Goal: Task Accomplishment & Management: Use online tool/utility

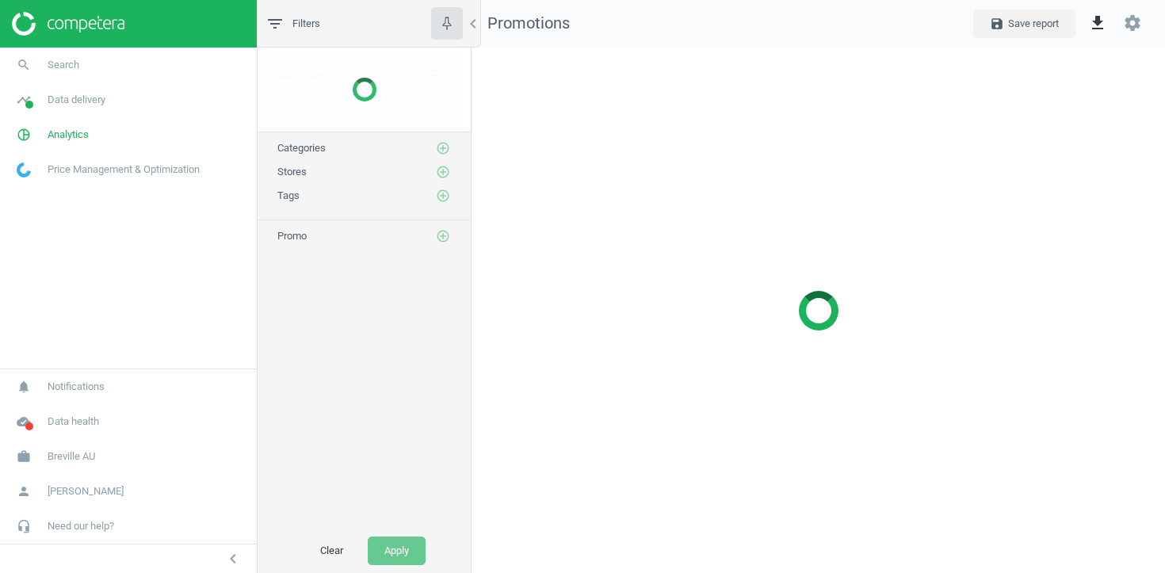
scroll to position [526, 694]
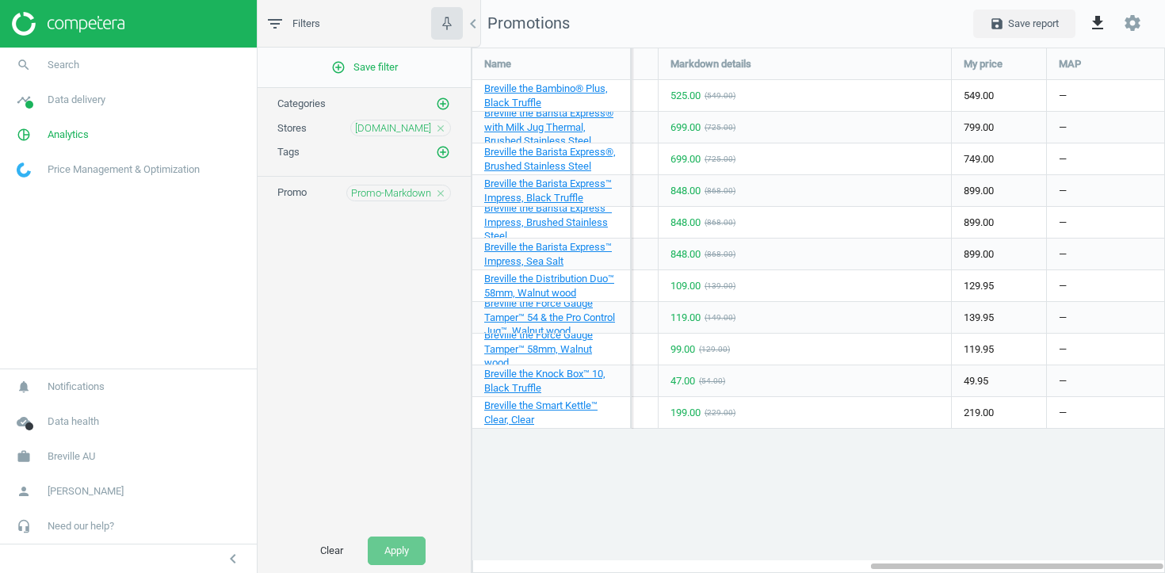
click at [441, 127] on icon "close" at bounding box center [440, 128] width 11 height 11
click at [441, 127] on icon "add_circle_outline" at bounding box center [443, 127] width 14 height 14
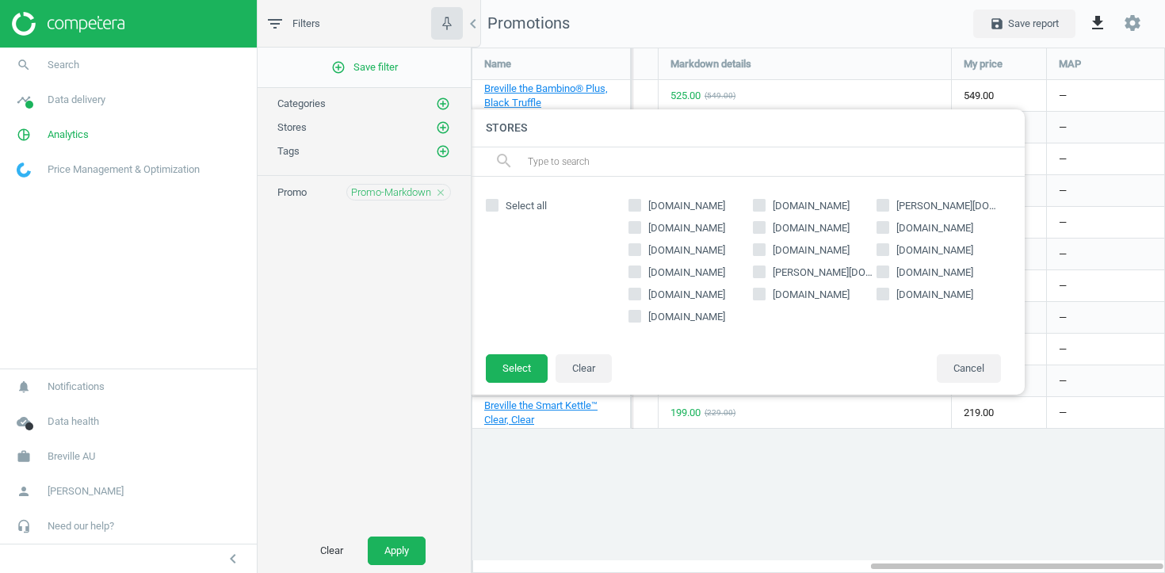
click at [687, 253] on span "bigw.com.au" at bounding box center [686, 250] width 83 height 14
click at [641, 253] on input "bigw.com.au" at bounding box center [635, 249] width 10 height 10
checkbox input "true"
click at [512, 367] on button "Select" at bounding box center [517, 368] width 62 height 29
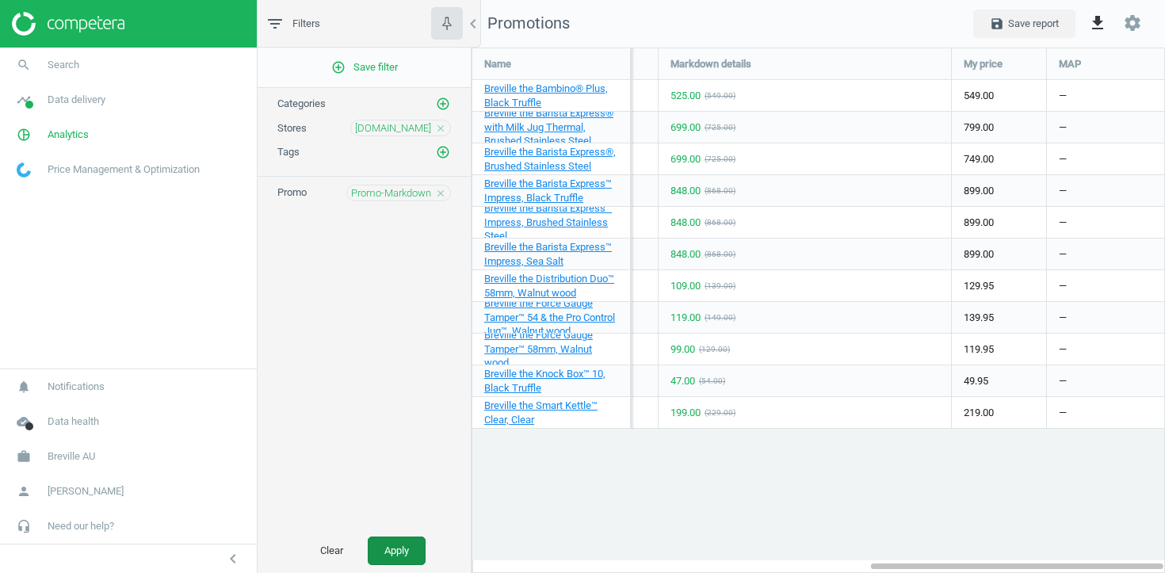
click at [398, 554] on button "Apply" at bounding box center [397, 551] width 58 height 29
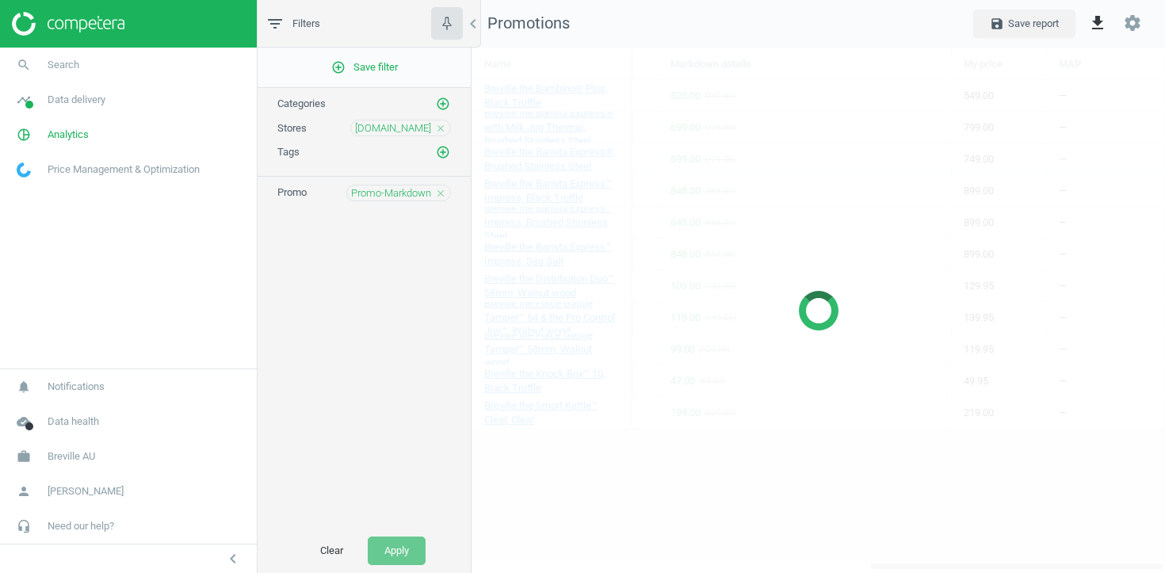
scroll to position [498, 694]
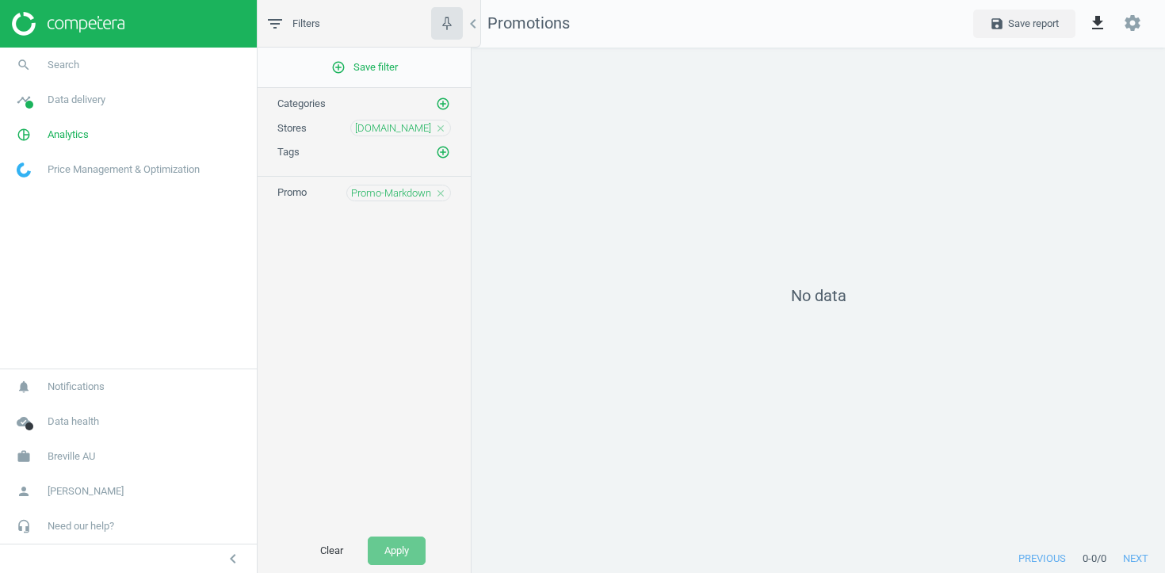
click at [443, 197] on icon "close" at bounding box center [440, 193] width 11 height 11
click at [443, 197] on icon "add_circle_outline" at bounding box center [443, 192] width 14 height 14
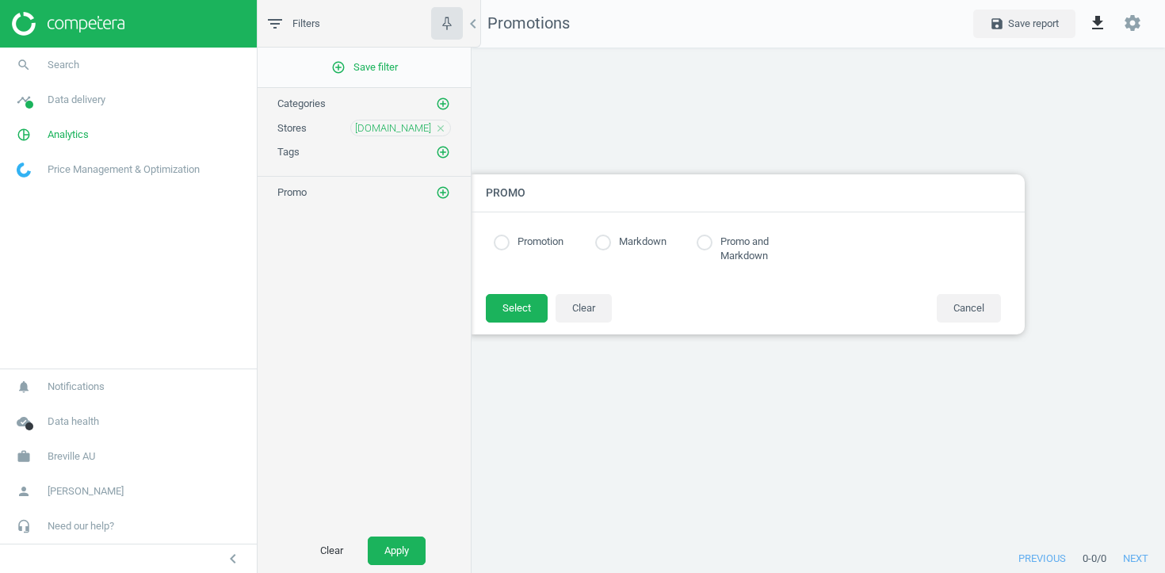
click at [620, 237] on label "Markdown" at bounding box center [638, 242] width 55 height 15
click at [610, 244] on input "radio" at bounding box center [603, 243] width 16 height 16
radio input "true"
click at [525, 312] on button "Select" at bounding box center [517, 308] width 62 height 29
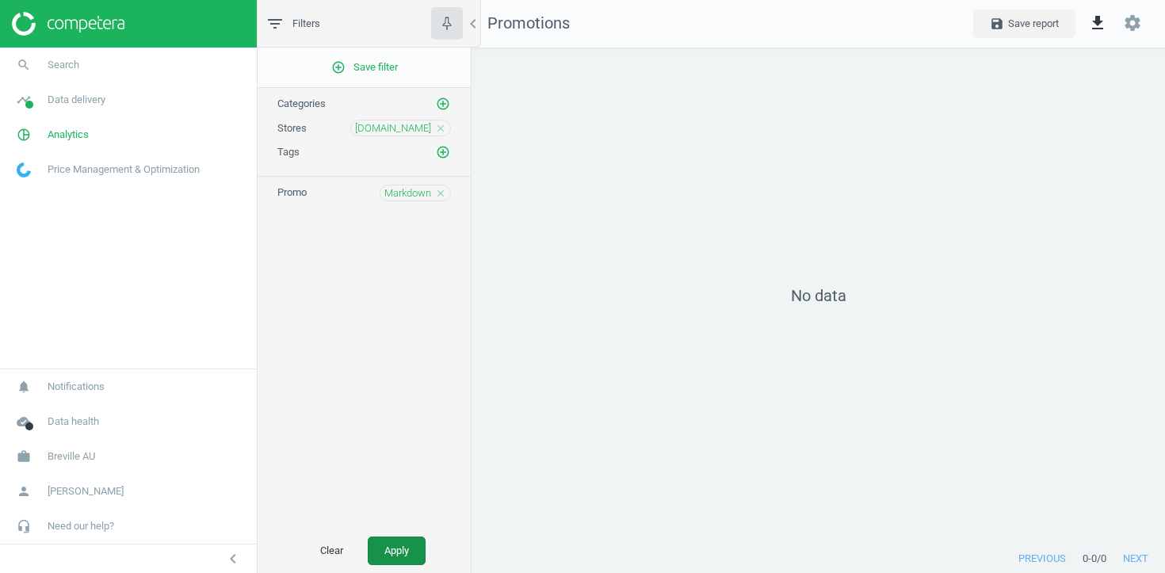
click at [396, 553] on button "Apply" at bounding box center [397, 551] width 58 height 29
click at [448, 190] on div "Markdown close" at bounding box center [415, 193] width 71 height 17
click at [446, 190] on div "Markdown close" at bounding box center [415, 193] width 71 height 17
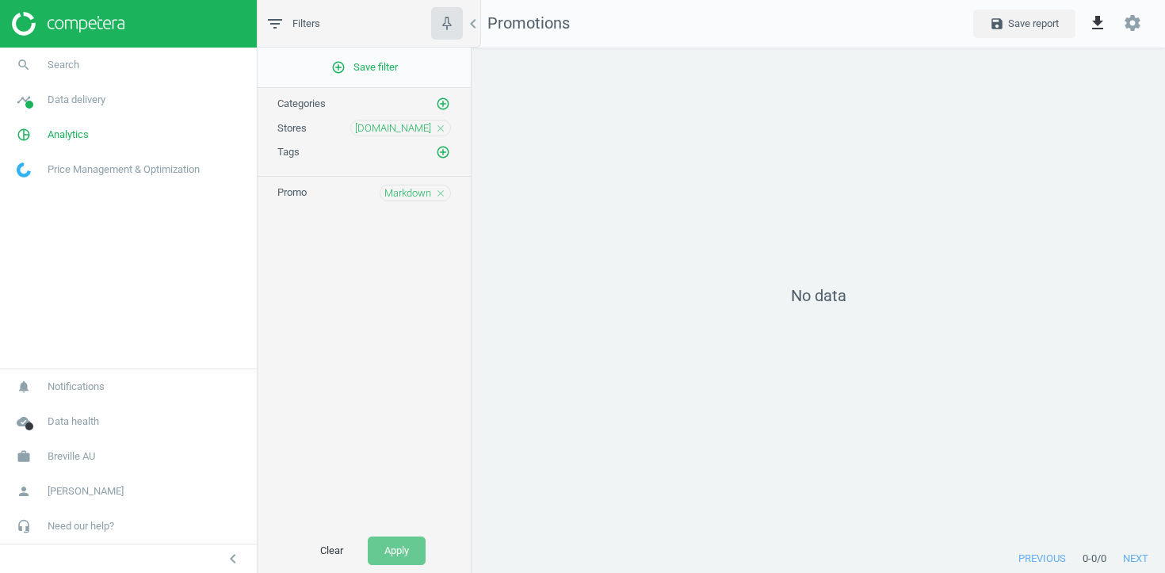
click at [444, 190] on icon "close" at bounding box center [440, 193] width 11 height 11
click at [444, 190] on icon "add_circle_outline" at bounding box center [443, 192] width 14 height 14
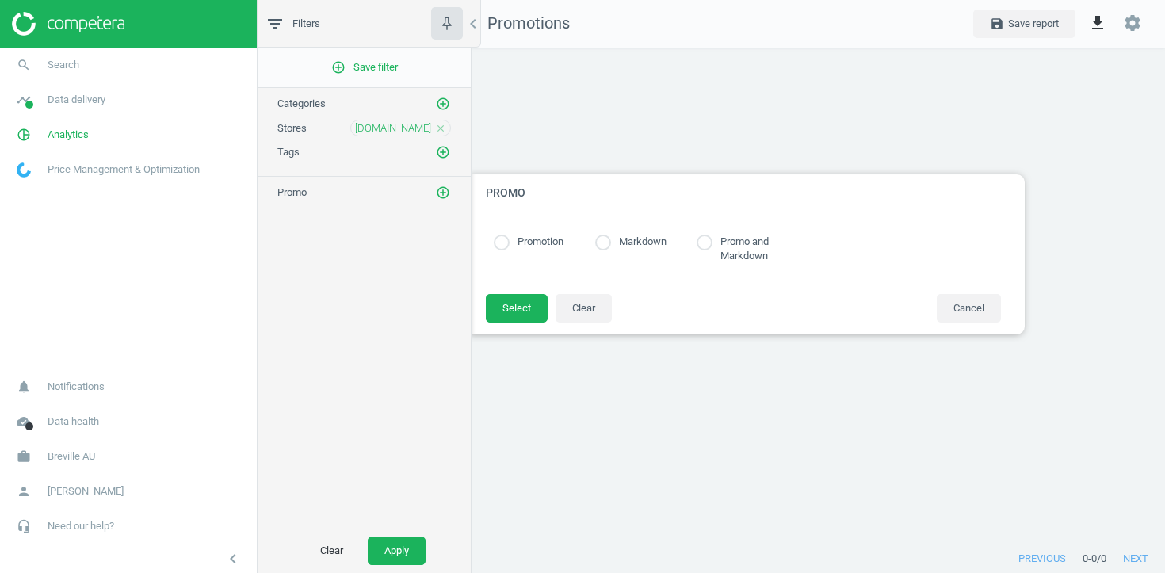
click at [504, 235] on input "radio" at bounding box center [502, 243] width 16 height 16
radio input "true"
click at [509, 306] on button "Select" at bounding box center [517, 308] width 62 height 29
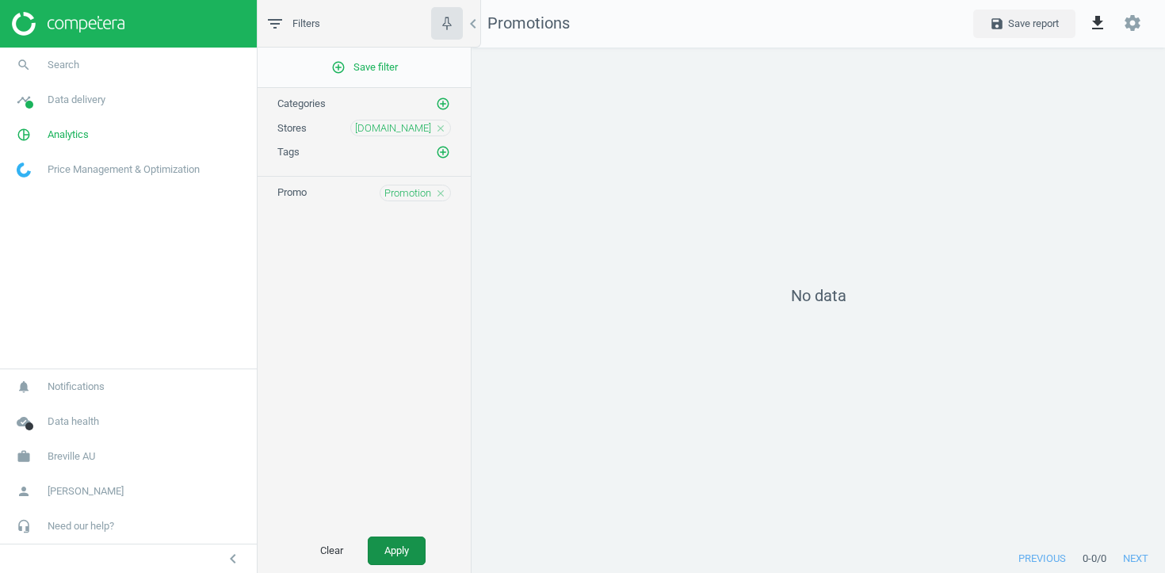
click at [400, 543] on button "Apply" at bounding box center [397, 551] width 58 height 29
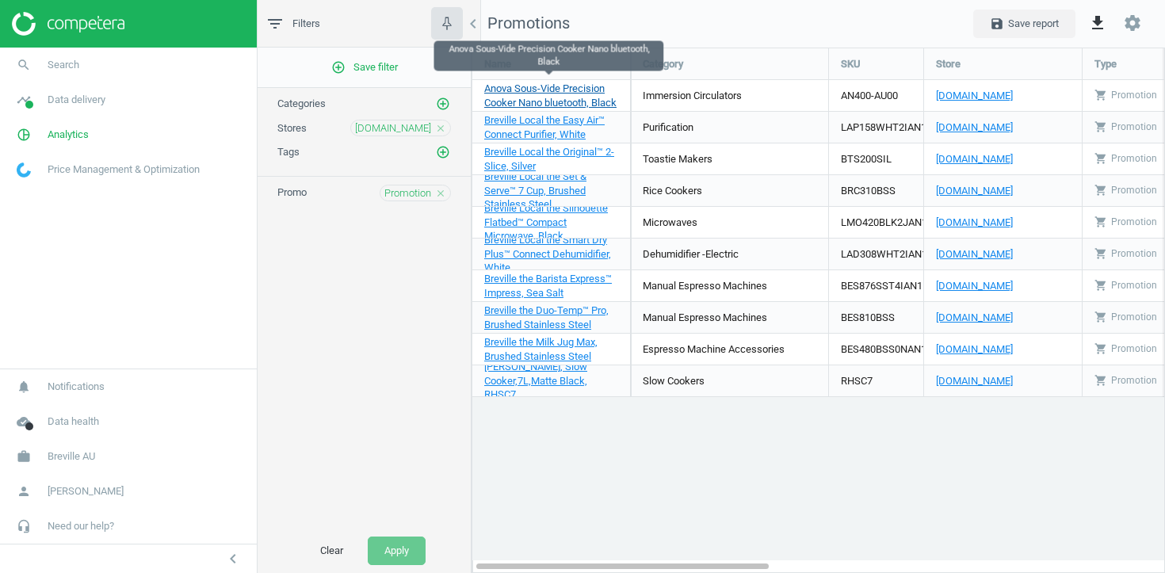
click at [511, 95] on span "Anova Sous-Vide Precision Cooker Nano bluetooth, Black" at bounding box center [550, 95] width 132 height 26
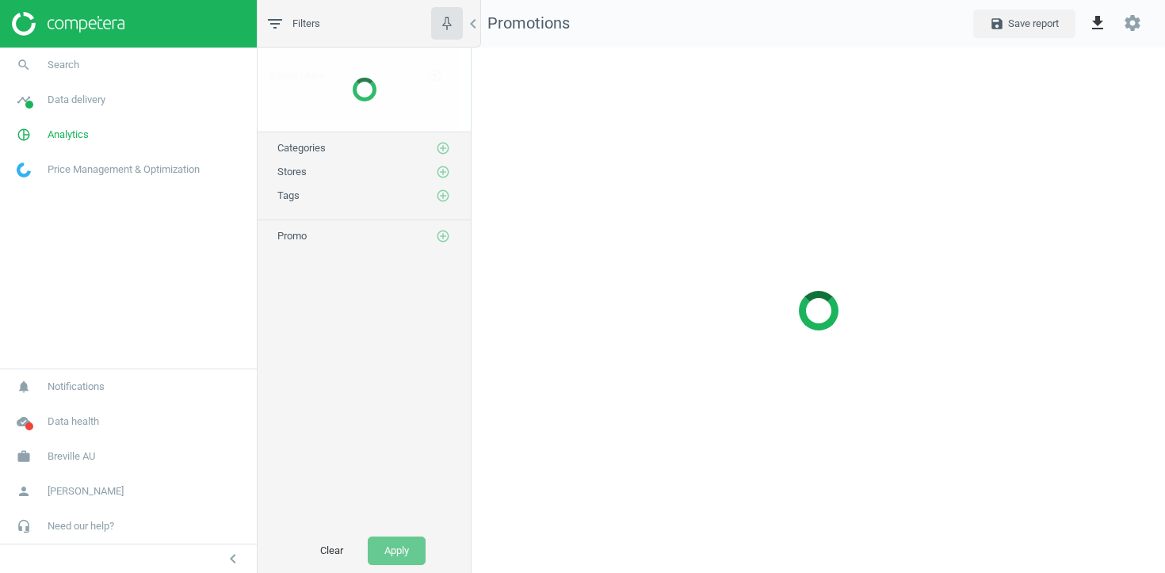
scroll to position [526, 694]
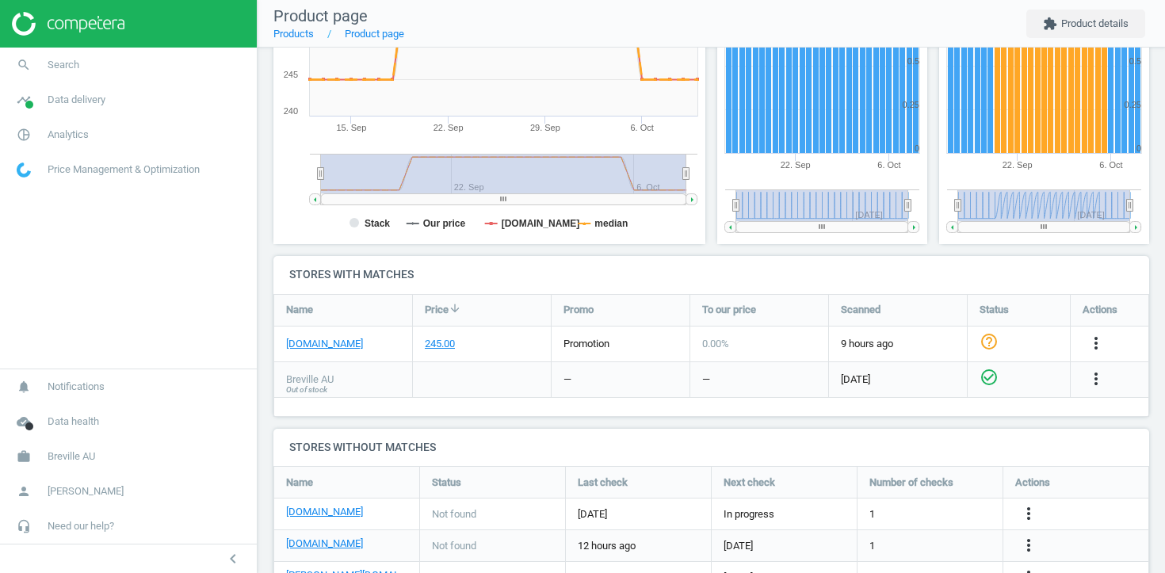
scroll to position [328, 0]
click at [309, 342] on link "bigw.com.au" at bounding box center [324, 343] width 77 height 14
click at [81, 107] on link "timeline Data delivery" at bounding box center [128, 99] width 257 height 35
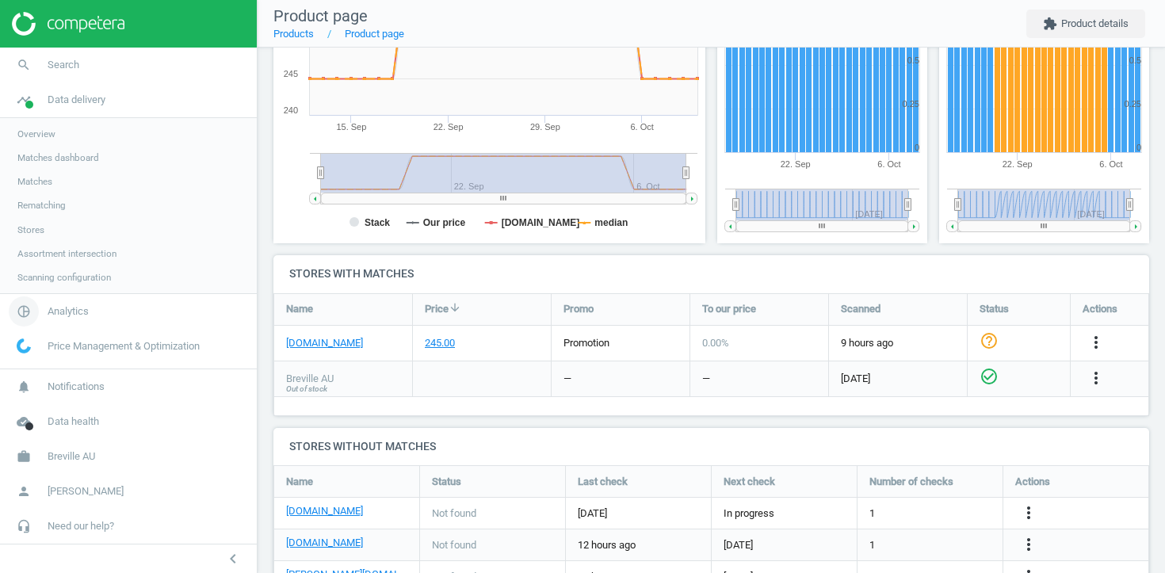
click at [45, 319] on span "pie_chart_outlined" at bounding box center [24, 311] width 48 height 35
click at [44, 194] on span "Products" at bounding box center [35, 192] width 37 height 13
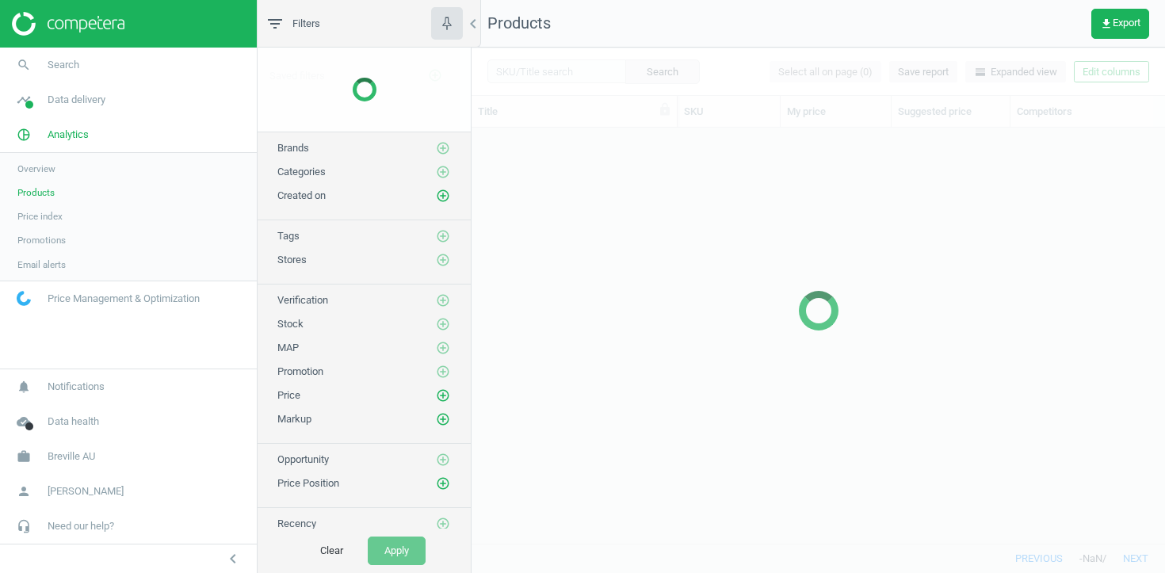
scroll to position [415, 694]
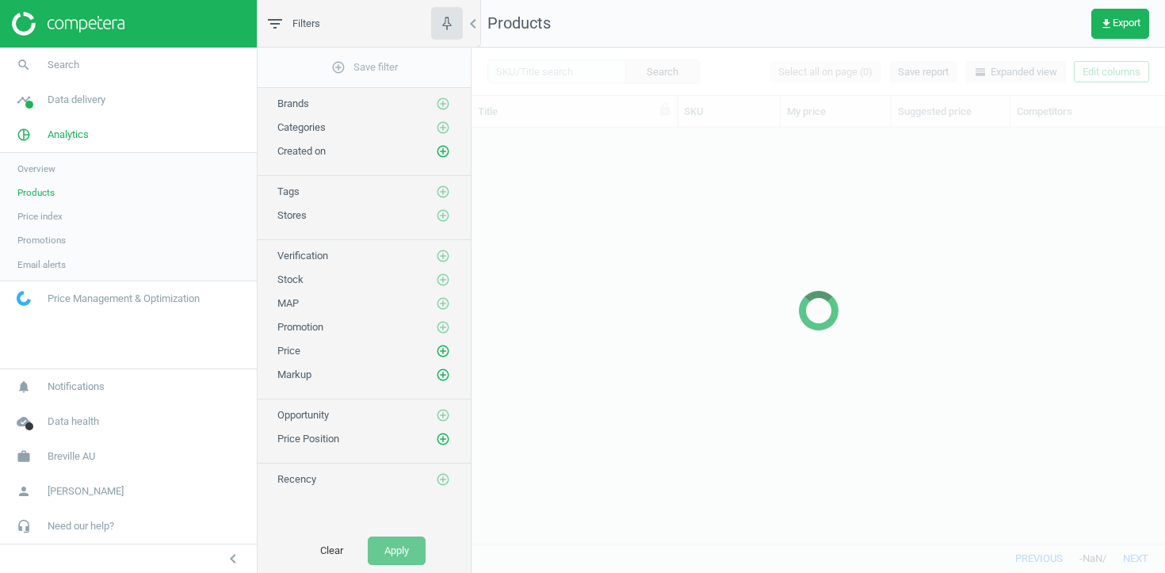
click at [540, 67] on div at bounding box center [819, 311] width 694 height 526
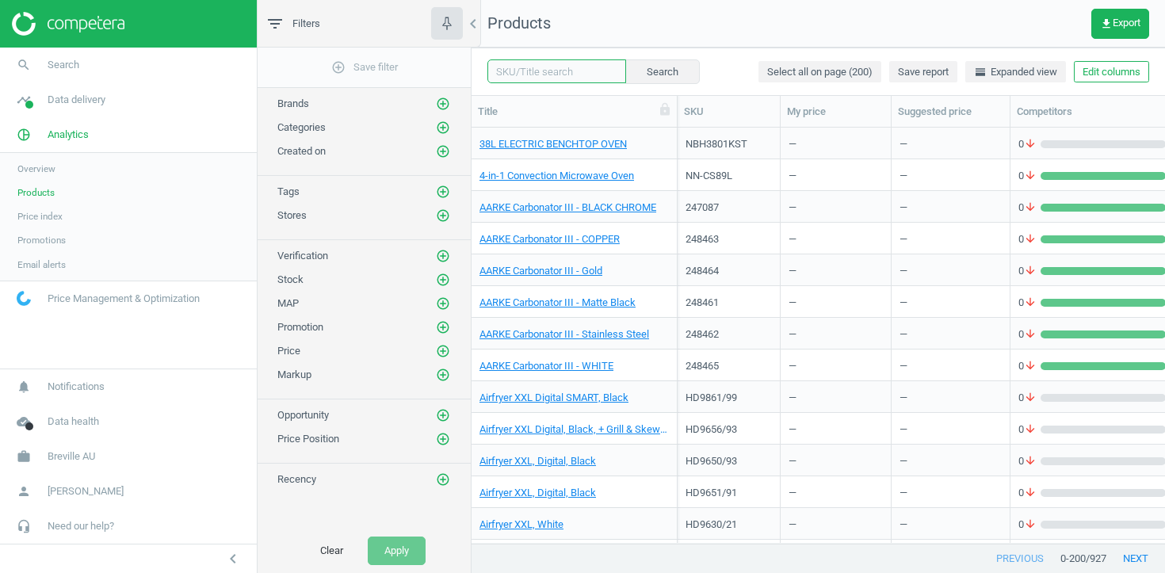
click at [545, 64] on input "text" at bounding box center [557, 71] width 139 height 24
click at [446, 211] on icon "add_circle_outline" at bounding box center [443, 215] width 14 height 14
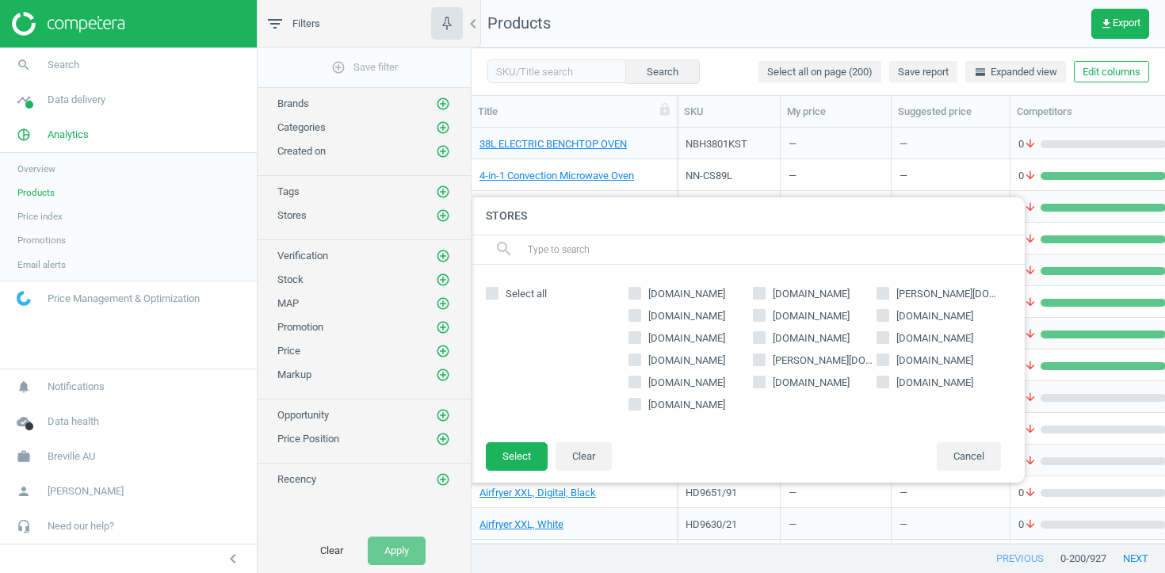
click at [593, 244] on input "text" at bounding box center [769, 249] width 487 height 25
paste input "[DOMAIN_NAME]"
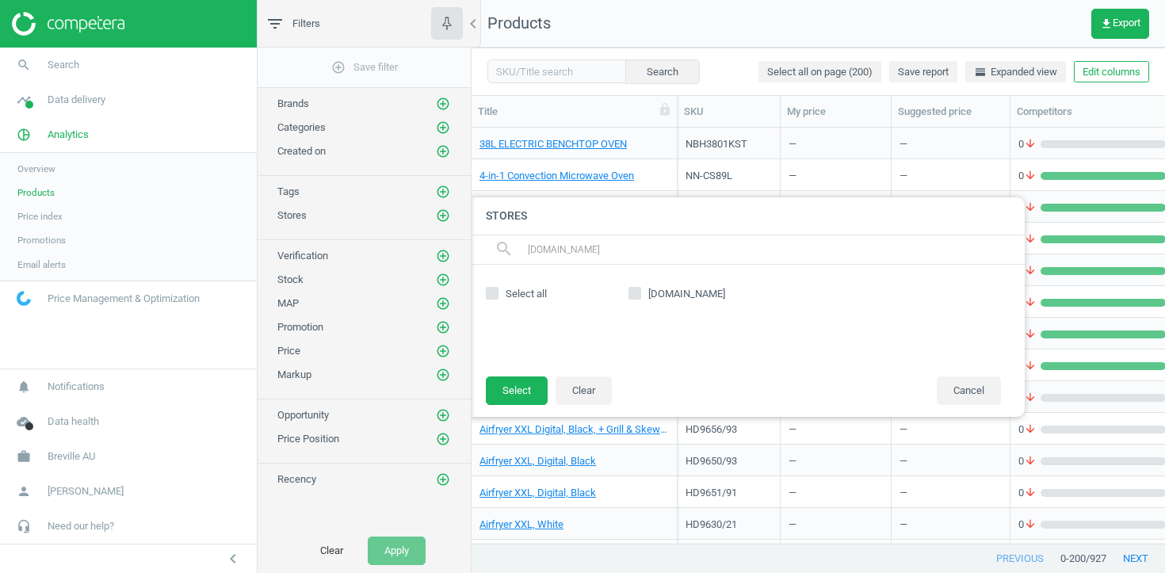
type input "[DOMAIN_NAME]"
click at [644, 292] on label "[DOMAIN_NAME]" at bounding box center [691, 294] width 124 height 14
click at [641, 292] on input "[DOMAIN_NAME]" at bounding box center [635, 293] width 10 height 10
checkbox input "true"
click at [521, 394] on button "Select" at bounding box center [517, 391] width 62 height 29
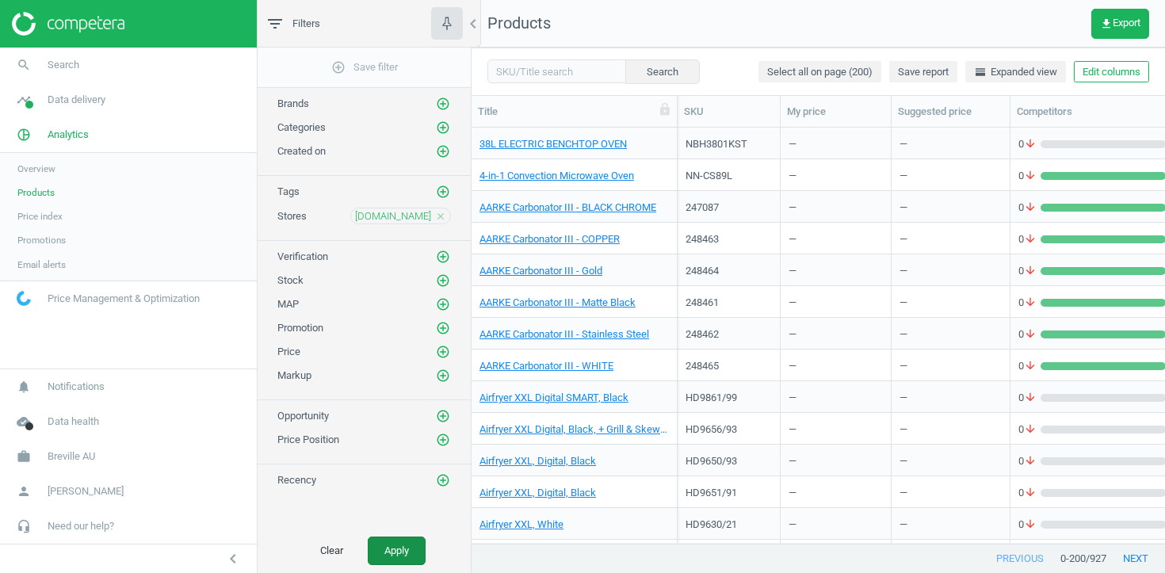
click at [400, 551] on button "Apply" at bounding box center [397, 551] width 58 height 29
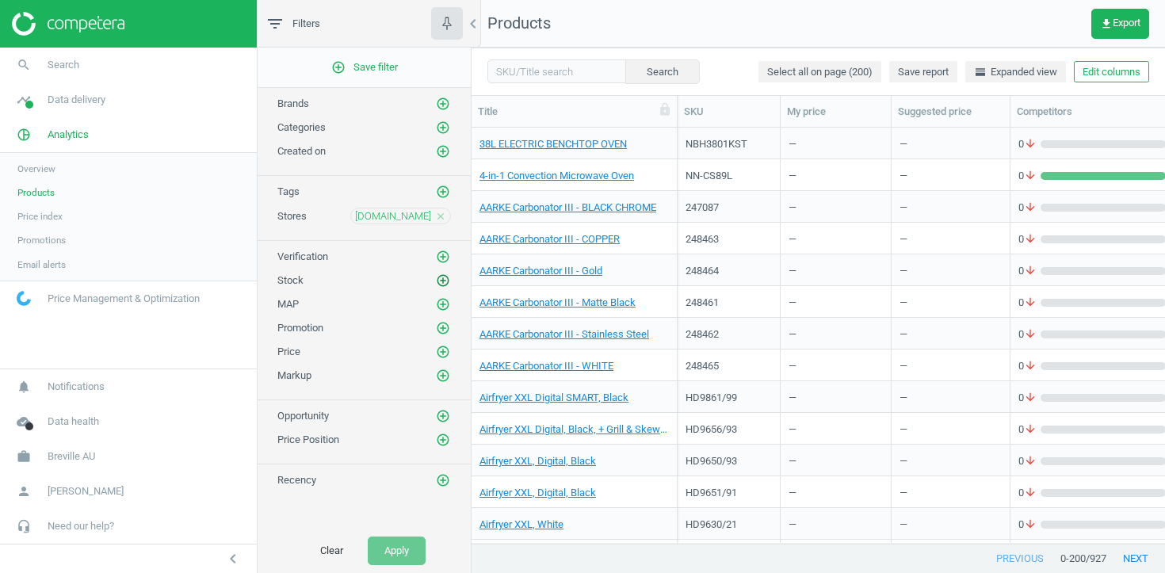
click at [441, 277] on icon "add_circle_outline" at bounding box center [443, 280] width 14 height 14
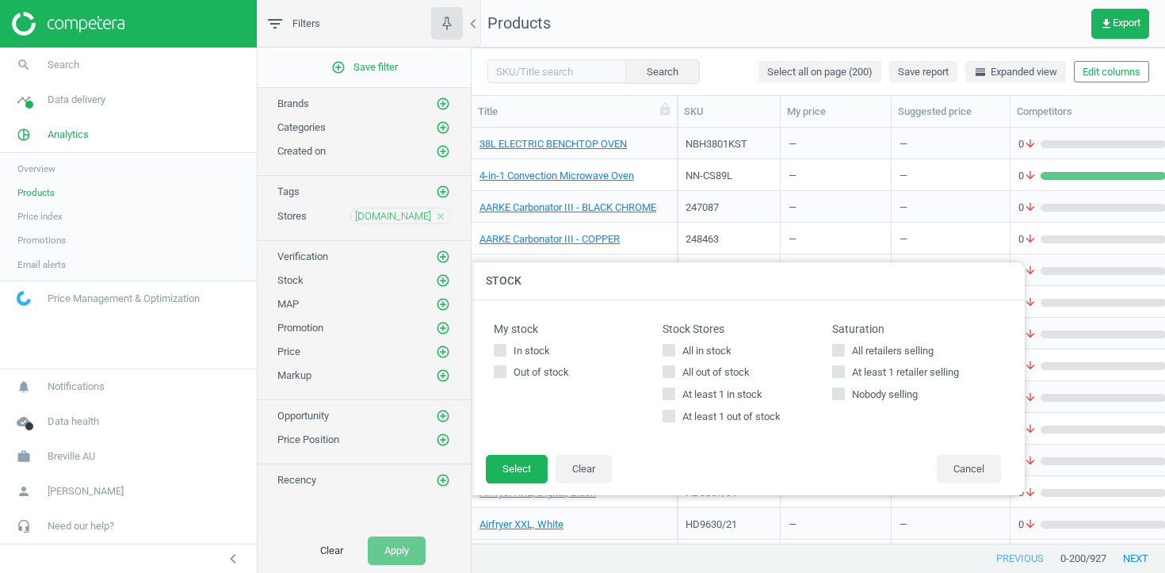
click at [702, 400] on span "At least 1 in stock" at bounding box center [722, 395] width 86 height 14
click at [675, 400] on input "At least 1 in stock" at bounding box center [669, 394] width 10 height 10
checkbox input "true"
click at [556, 454] on footer "Select Clear Cancel" at bounding box center [747, 474] width 555 height 41
click at [554, 443] on div "My stock In stock Out of stock Stock Stores All in stock All out of stock At le…" at bounding box center [747, 377] width 555 height 155
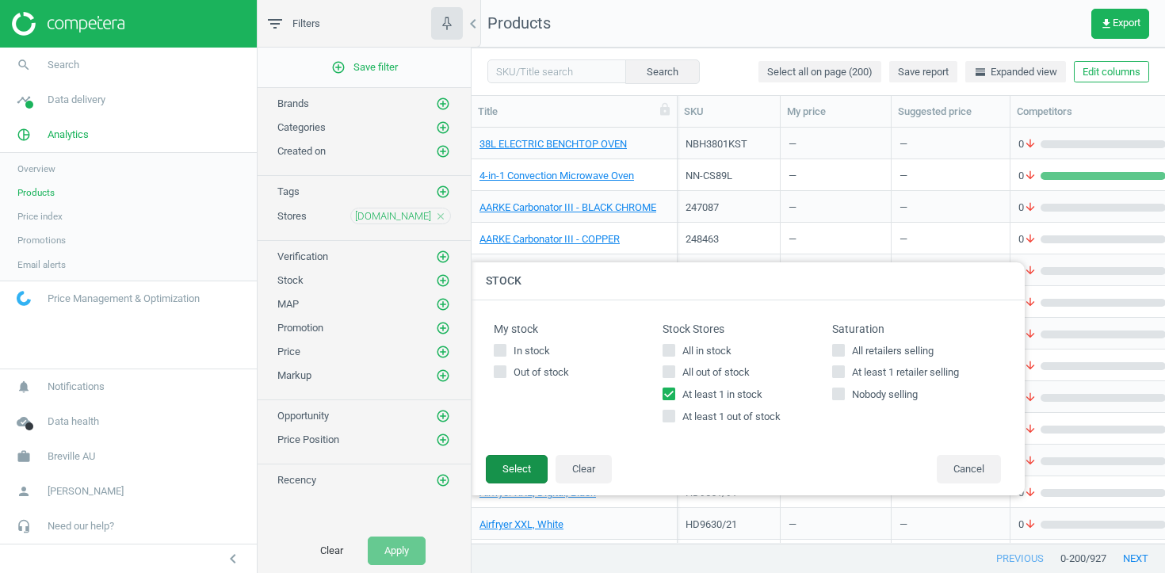
click at [528, 461] on button "Select" at bounding box center [517, 469] width 62 height 29
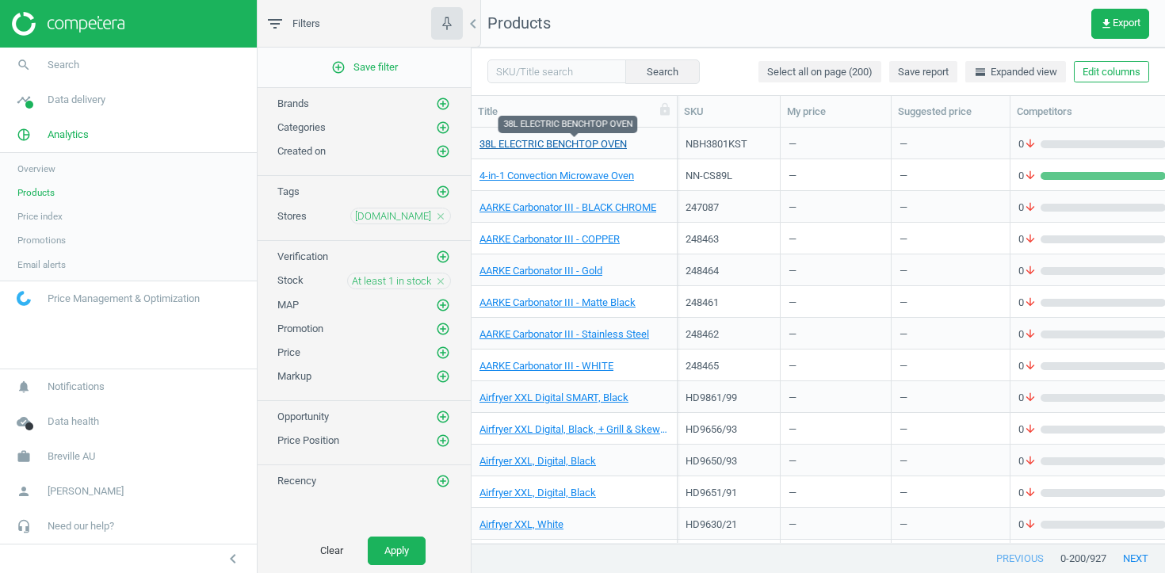
click at [549, 143] on link "38L ELECTRIC BENCHTOP OVEN" at bounding box center [553, 144] width 147 height 14
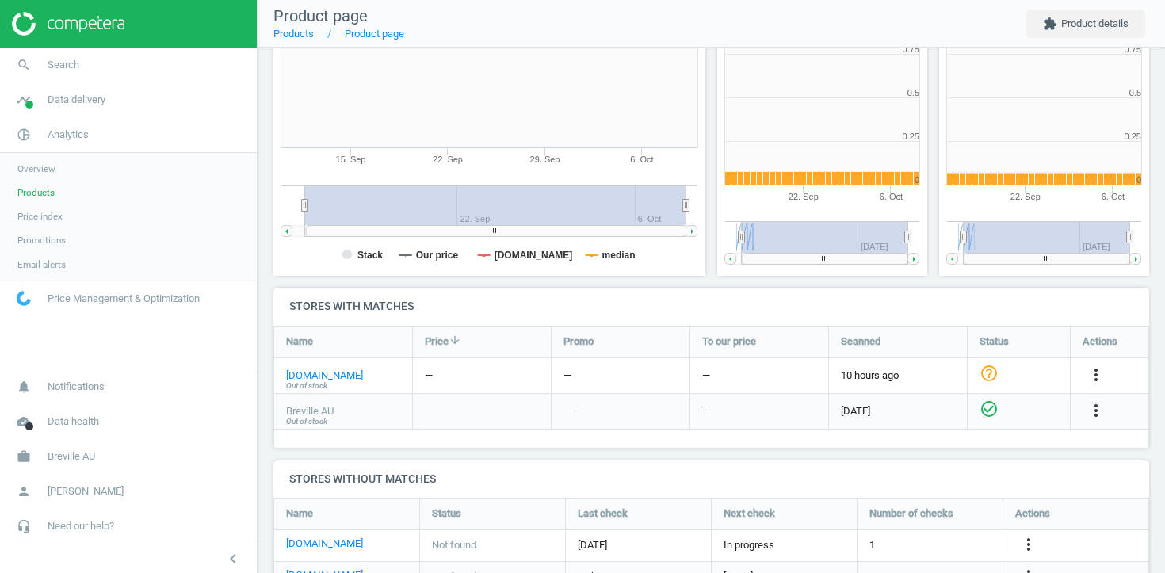
scroll to position [320, 0]
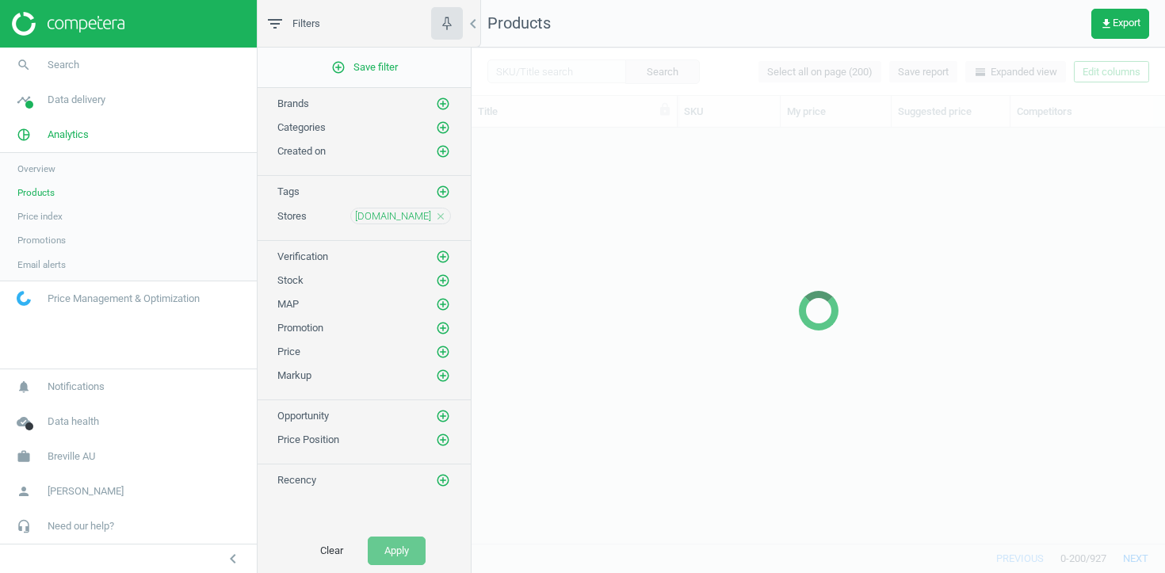
scroll to position [415, 694]
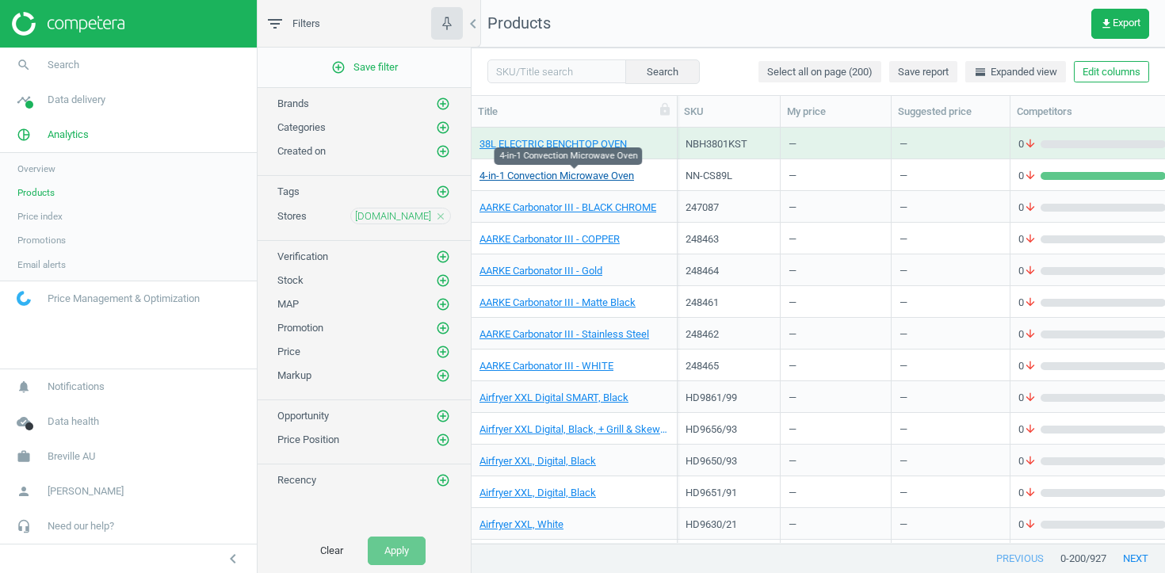
click at [501, 179] on link "4-in-1 Convection Microwave Oven" at bounding box center [557, 176] width 155 height 14
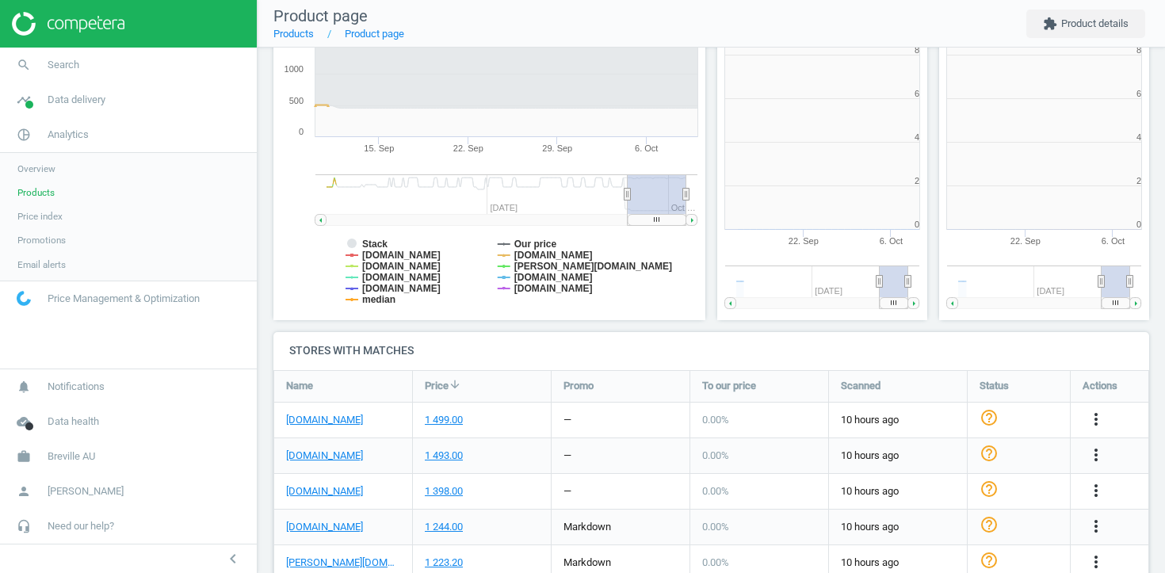
scroll to position [605, 0]
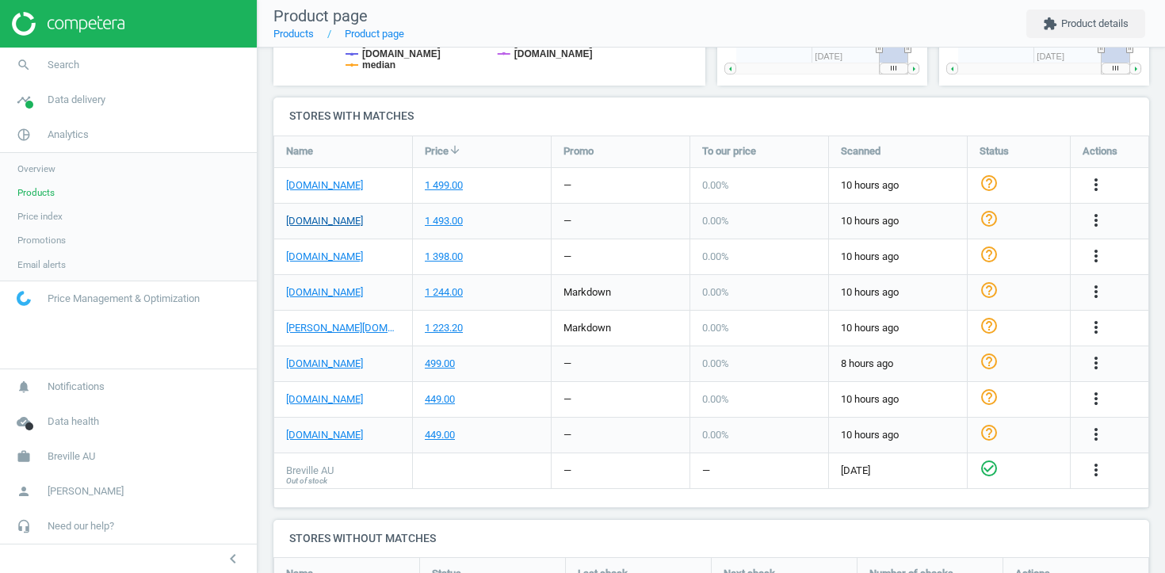
click at [352, 217] on link "[DOMAIN_NAME]" at bounding box center [324, 221] width 77 height 14
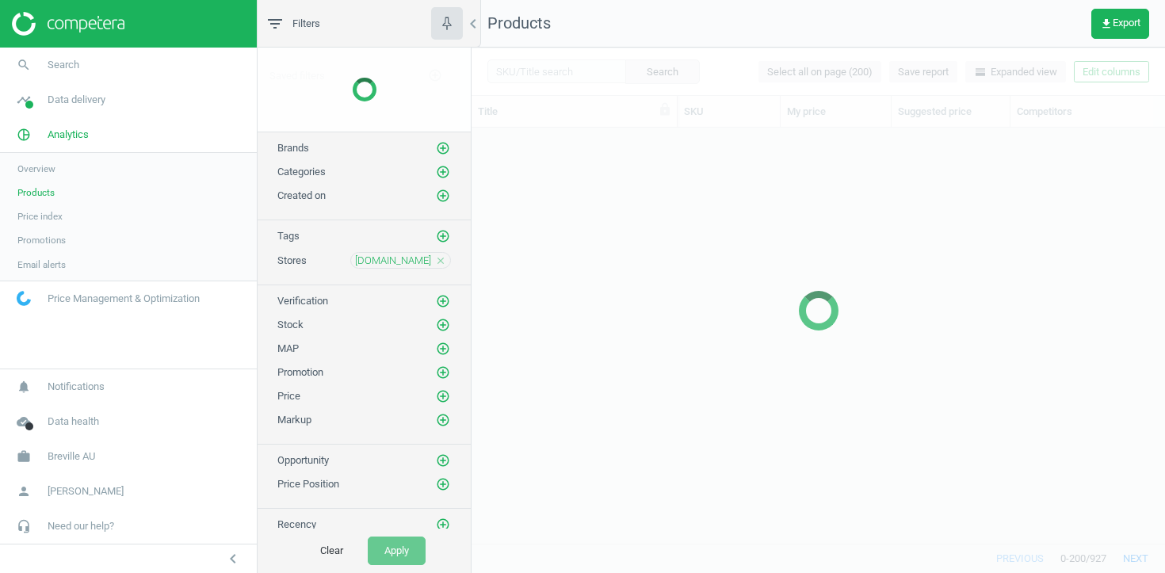
scroll to position [415, 694]
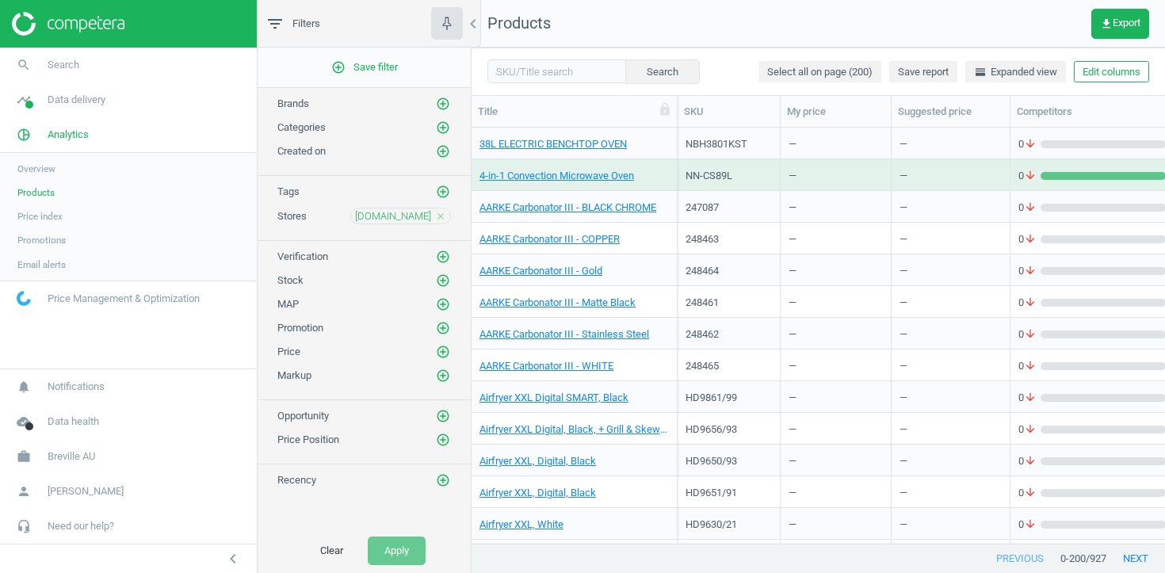
click at [442, 217] on icon "close" at bounding box center [440, 216] width 11 height 11
click at [442, 217] on icon "add_circle_outline" at bounding box center [443, 215] width 14 height 14
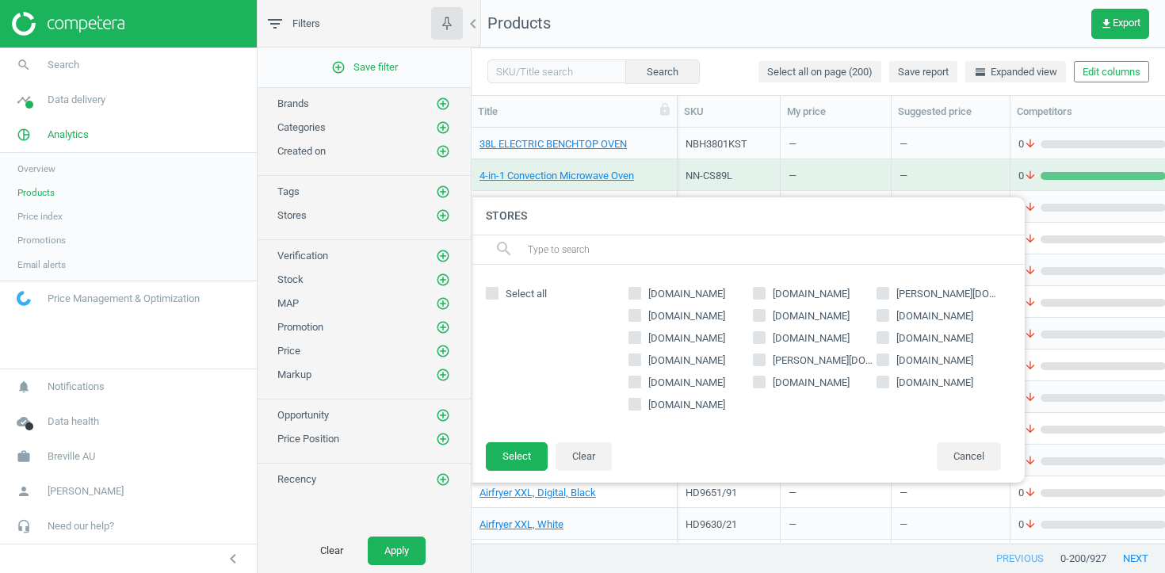
click at [772, 362] on span "[PERSON_NAME][DOMAIN_NAME]" at bounding box center [824, 361] width 108 height 14
click at [764, 362] on input "[PERSON_NAME][DOMAIN_NAME]" at bounding box center [759, 359] width 10 height 10
checkbox input "true"
click at [505, 455] on button "Select" at bounding box center [517, 456] width 62 height 29
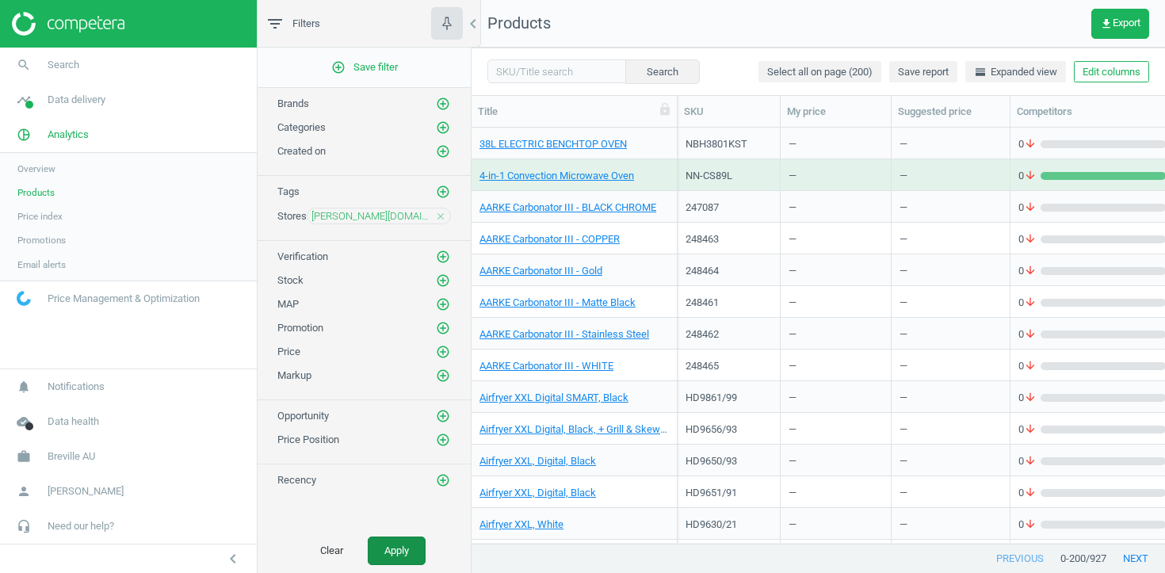
click at [402, 547] on button "Apply" at bounding box center [397, 551] width 58 height 29
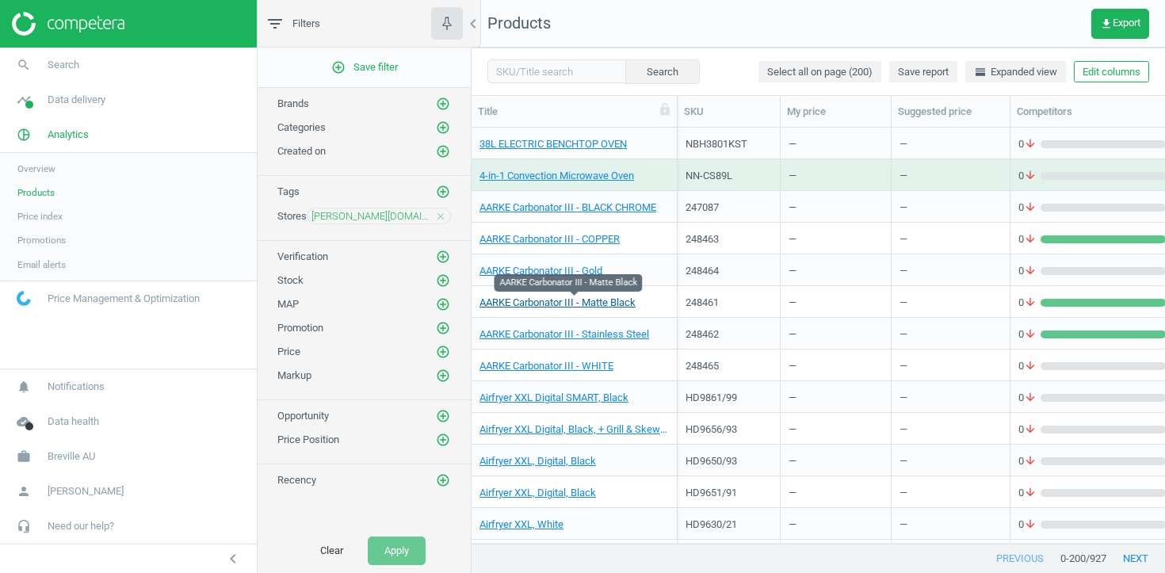
click at [572, 301] on link "AARKE Carbonator III - Matte Black" at bounding box center [558, 303] width 156 height 14
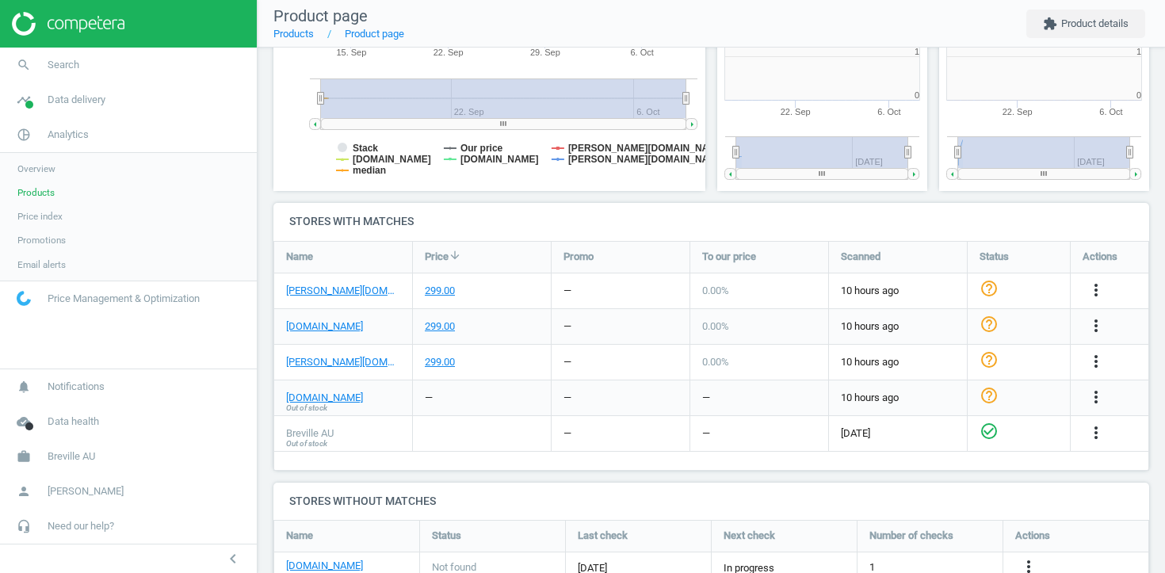
scroll to position [318, 211]
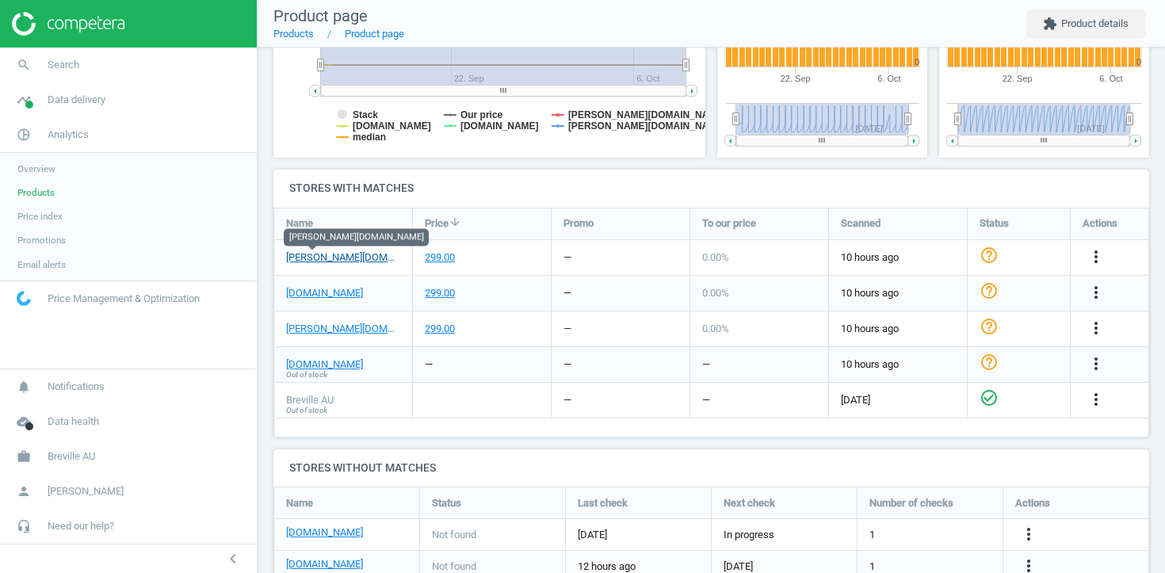
click at [324, 254] on link "[PERSON_NAME][DOMAIN_NAME]" at bounding box center [343, 257] width 114 height 14
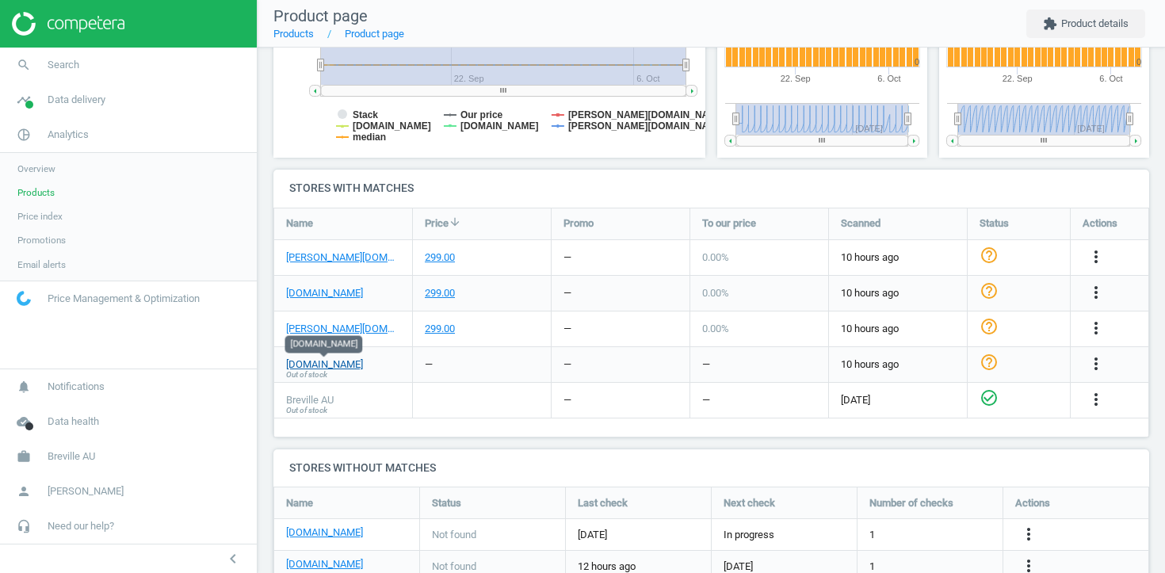
click at [337, 366] on link "[DOMAIN_NAME]" at bounding box center [324, 365] width 77 height 14
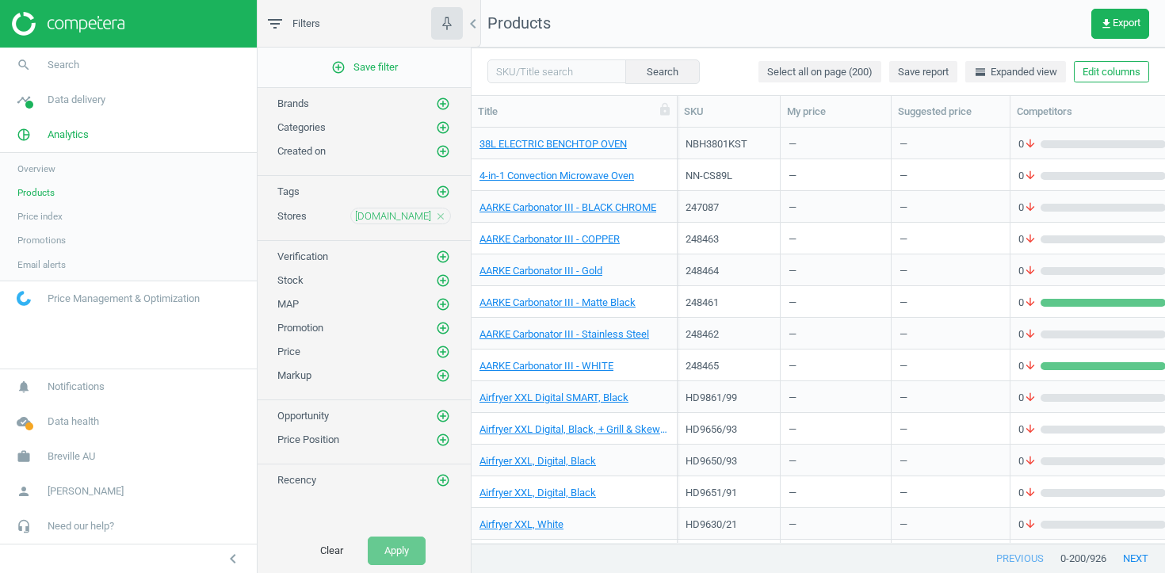
scroll to position [415, 694]
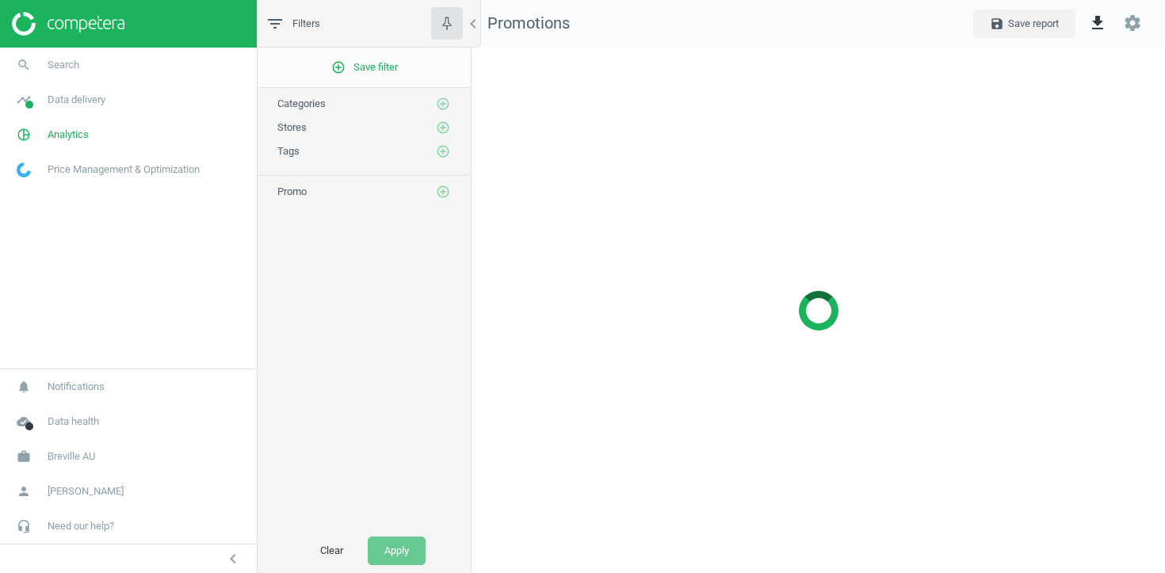
scroll to position [526, 694]
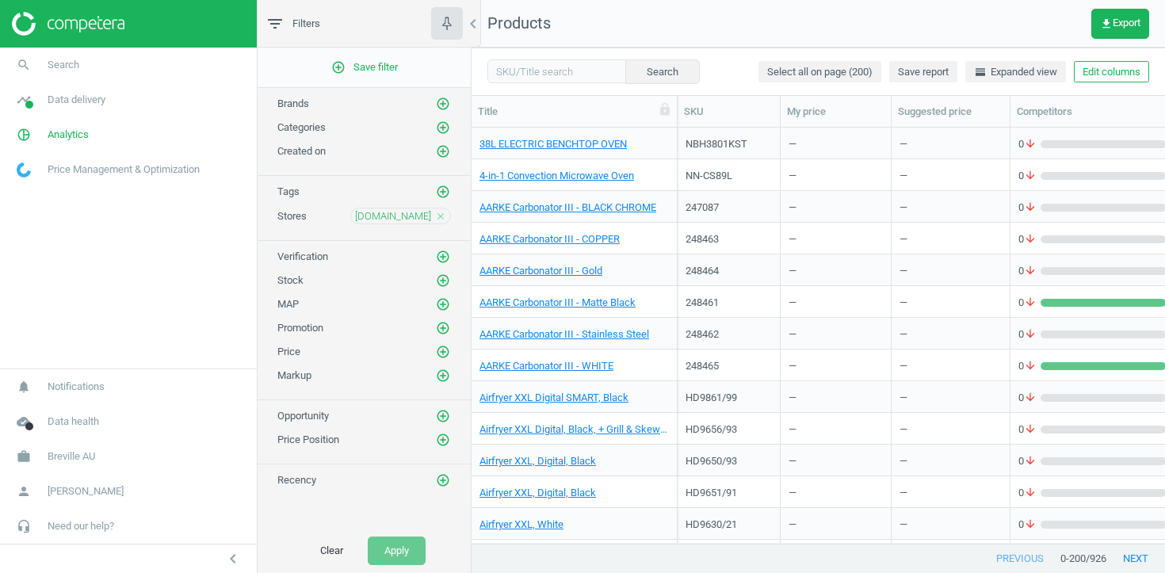
scroll to position [415, 694]
click at [559, 69] on input "text" at bounding box center [557, 71] width 139 height 24
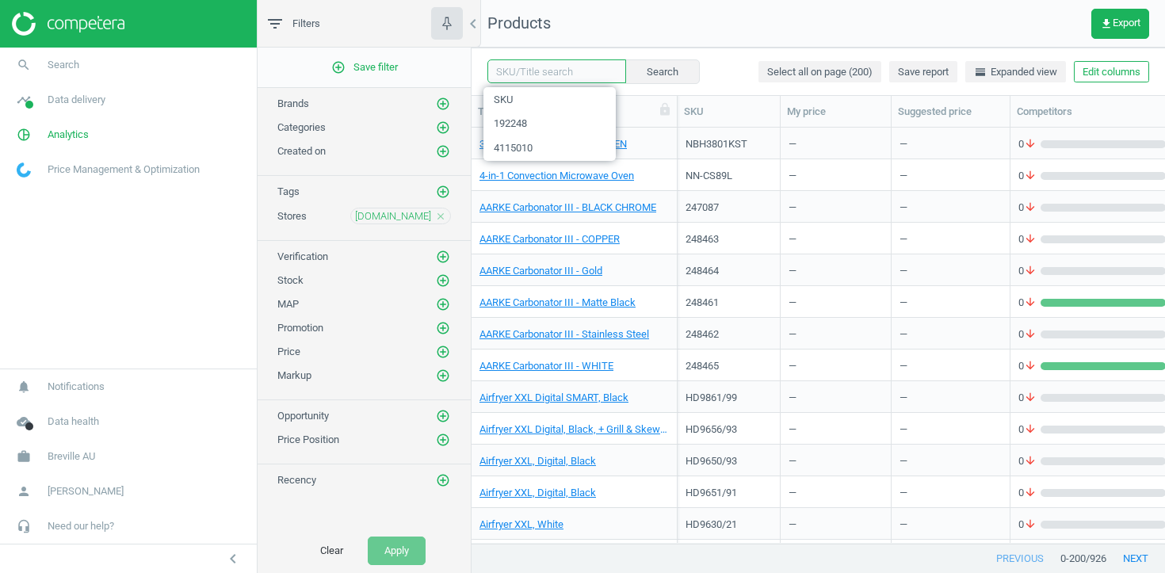
paste input "9900814831"
type input "9900814831"
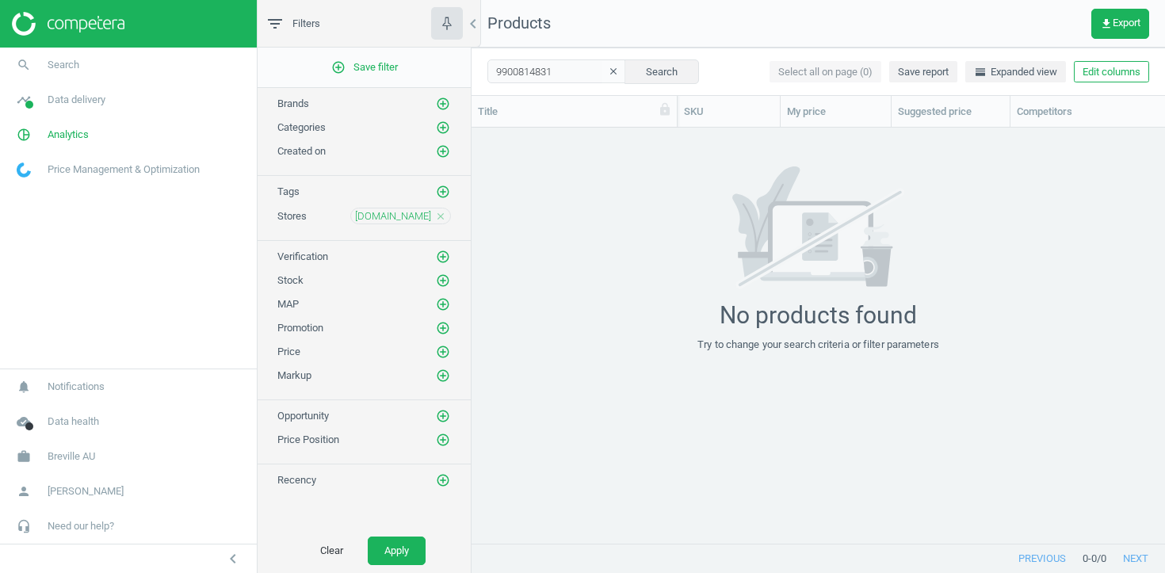
click at [608, 71] on icon "clear" at bounding box center [613, 71] width 11 height 11
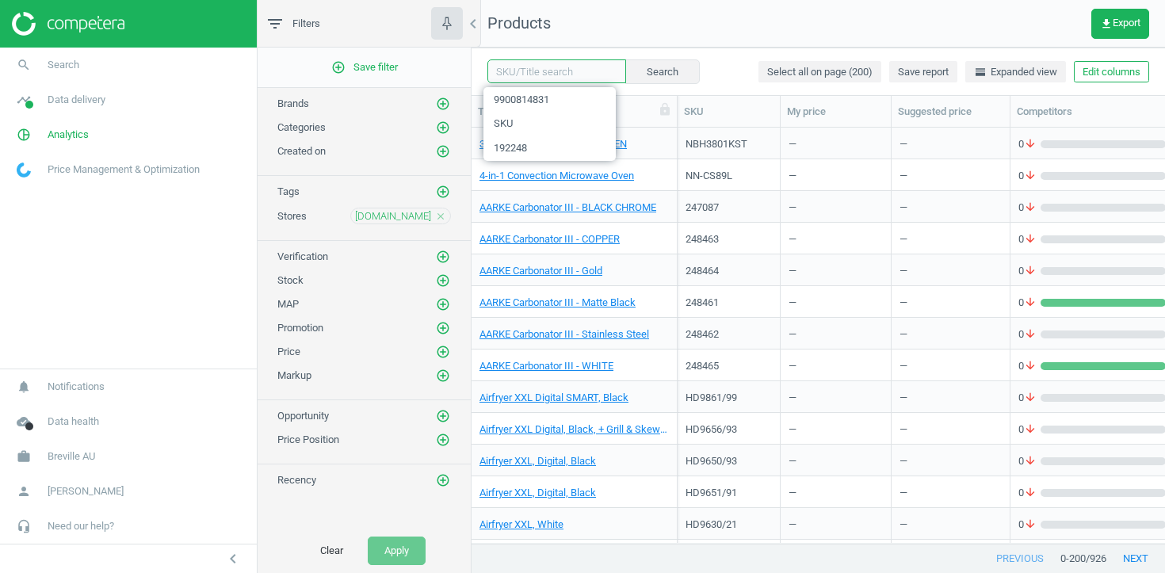
click at [580, 67] on input "text" at bounding box center [557, 71] width 139 height 24
type input "anova"
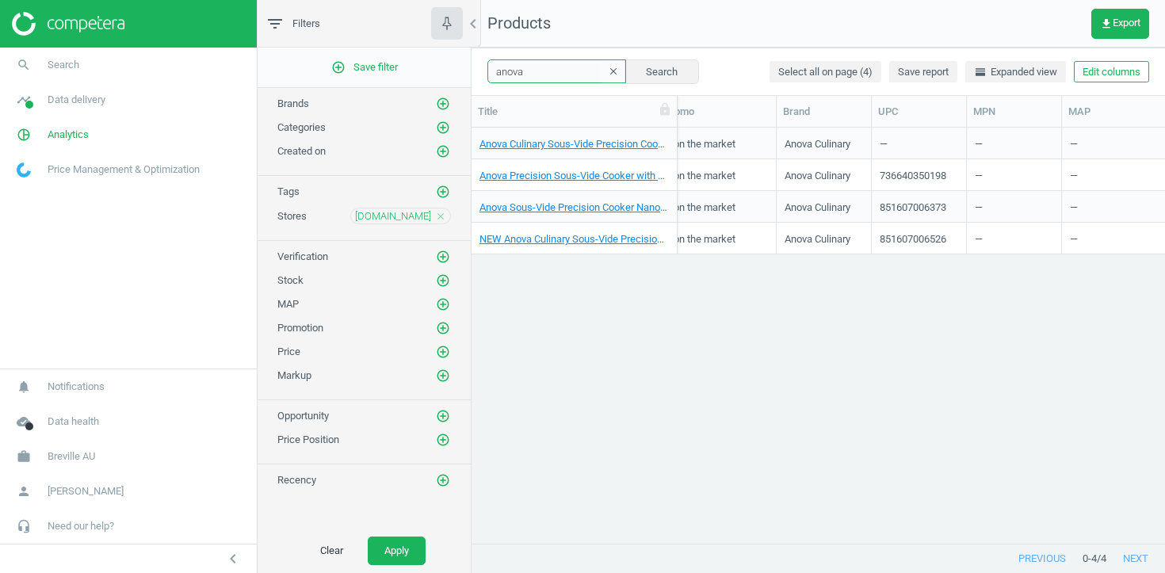
scroll to position [0, 872]
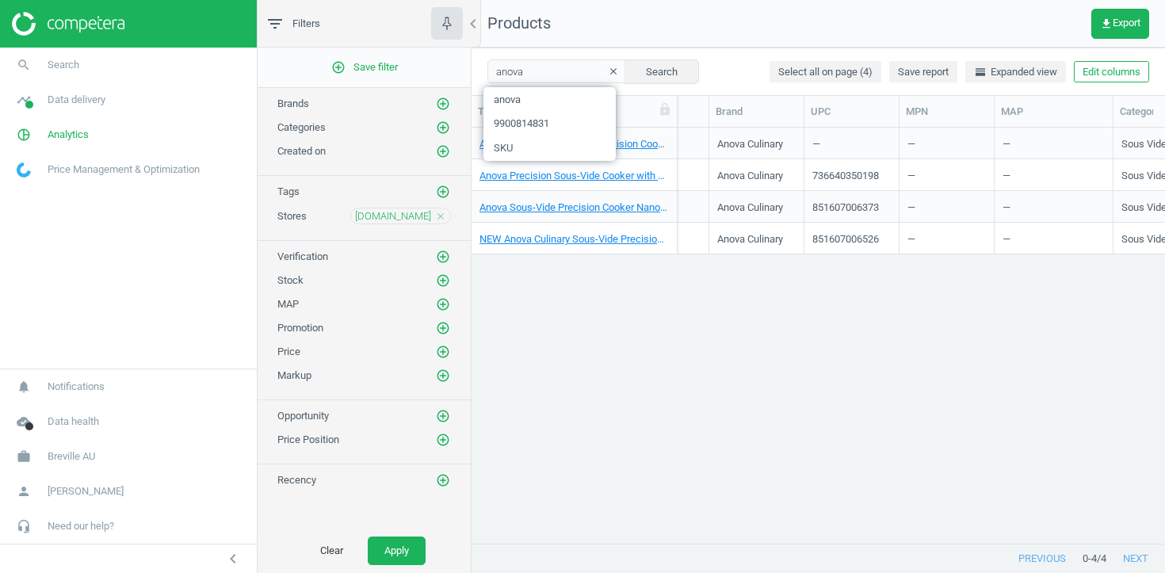
click at [661, 321] on div "Anova Culinary Sous-Vide Precision Cooker WiFi Bluetooth 220V iPhone Android EU…" at bounding box center [819, 335] width 694 height 415
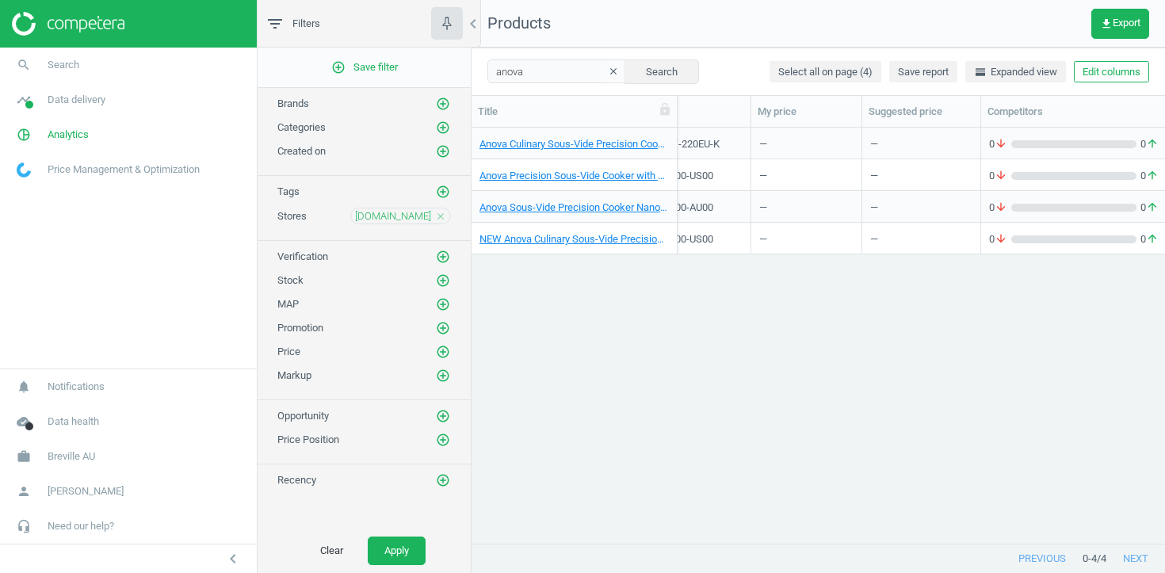
scroll to position [0, 0]
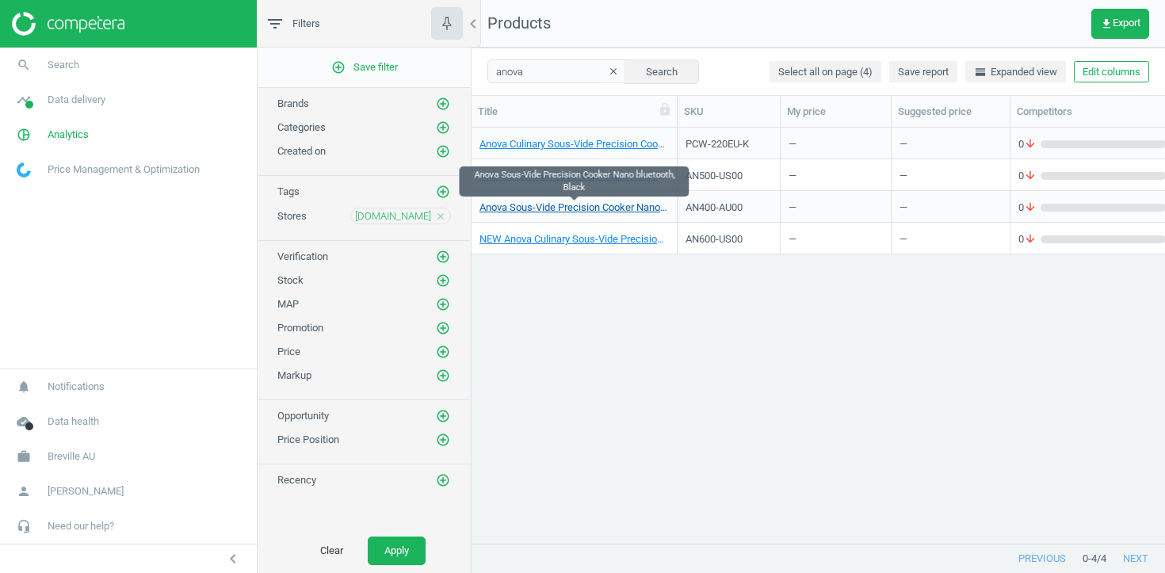
click at [533, 207] on link "Anova Sous-Vide Precision Cooker Nano bluetooth, Black" at bounding box center [574, 208] width 189 height 14
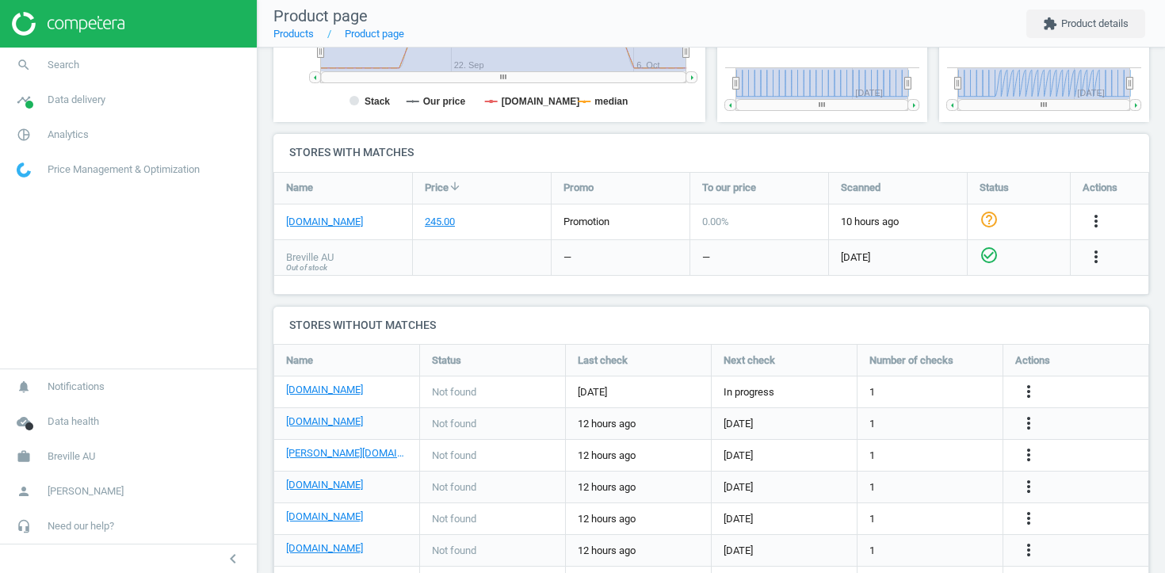
scroll to position [464, 0]
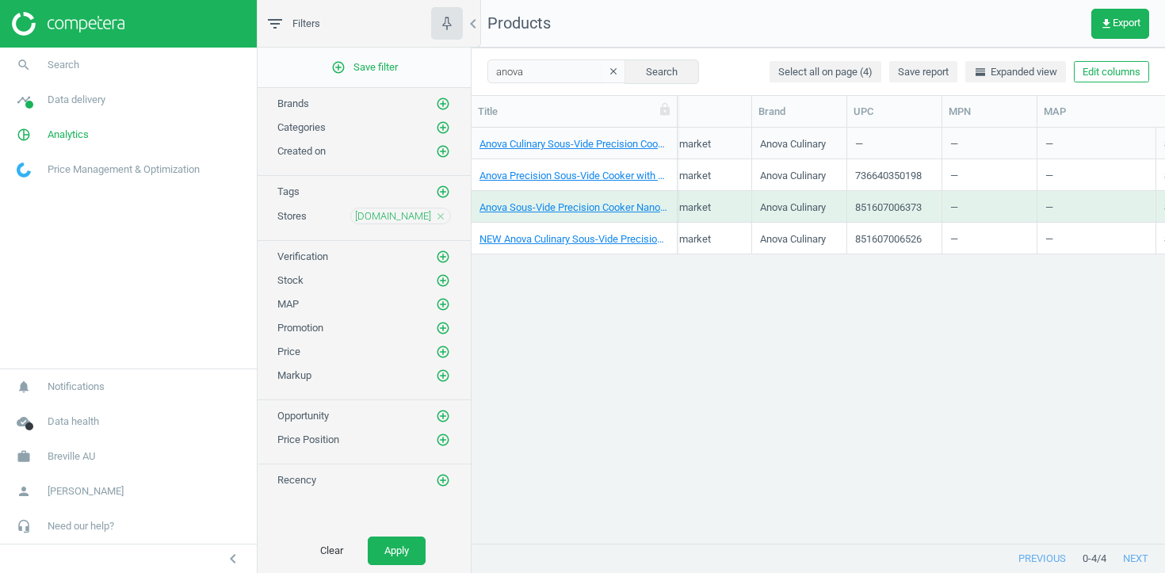
scroll to position [0, 829]
click at [878, 204] on div "851607006373" at bounding box center [888, 211] width 67 height 20
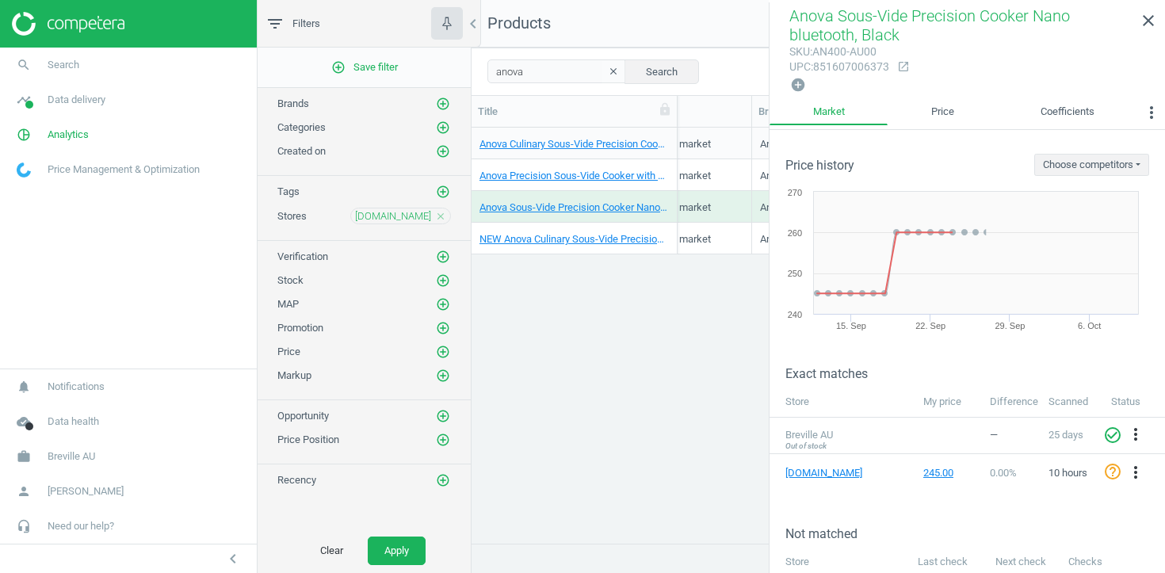
copy div "851607006373"
click at [1145, 20] on icon "close" at bounding box center [1148, 20] width 19 height 19
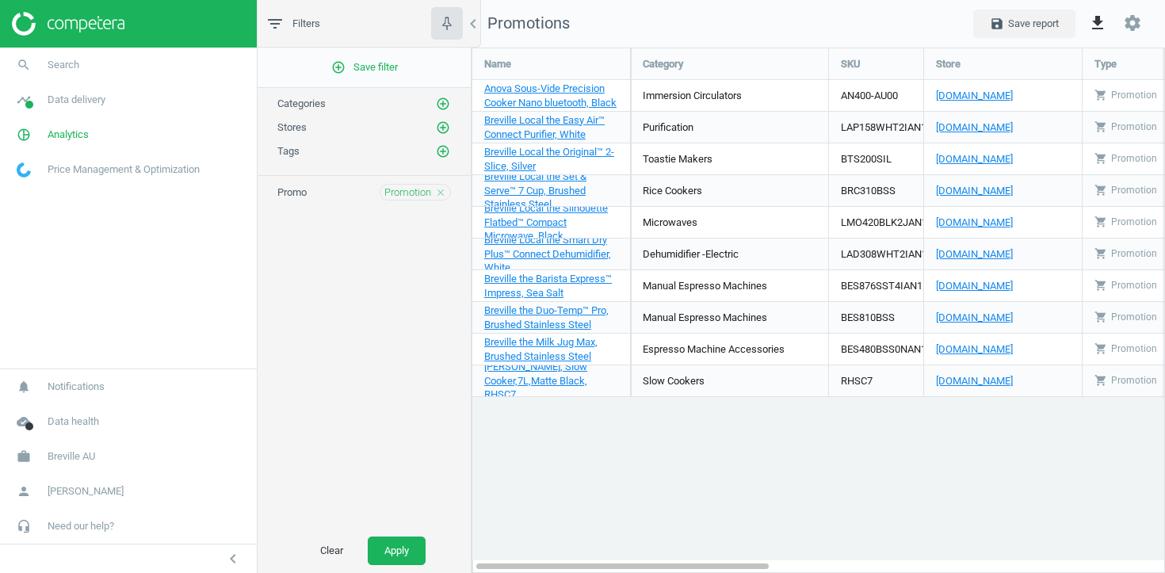
scroll to position [526, 694]
click at [444, 193] on icon "close" at bounding box center [440, 192] width 11 height 11
click at [442, 128] on icon "add_circle_outline" at bounding box center [443, 127] width 14 height 14
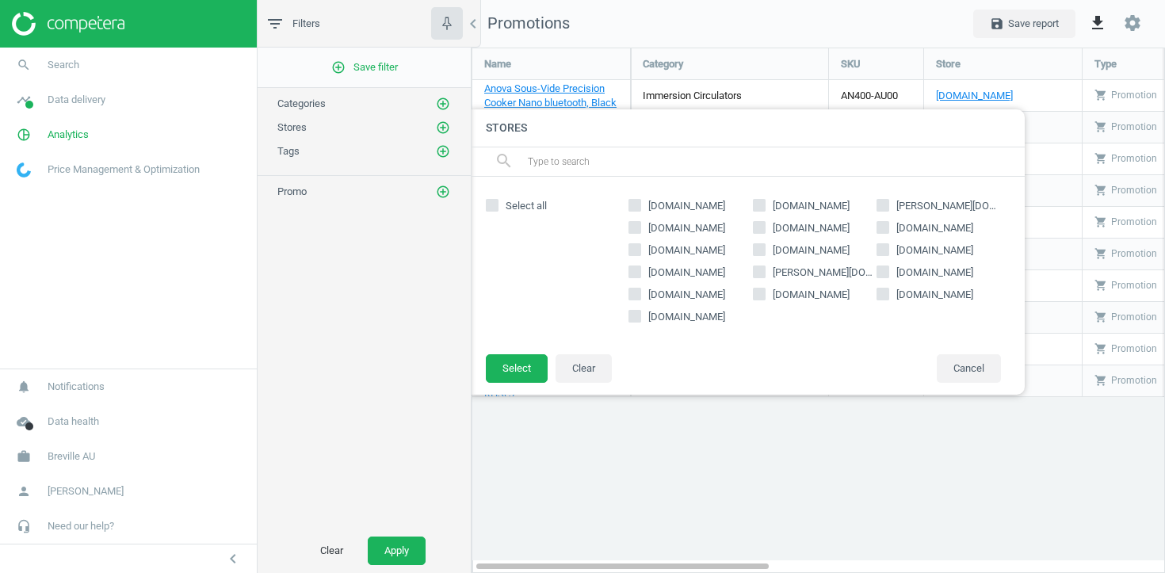
click at [599, 163] on input "text" at bounding box center [769, 161] width 487 height 25
paste input "[DOMAIN_NAME]"
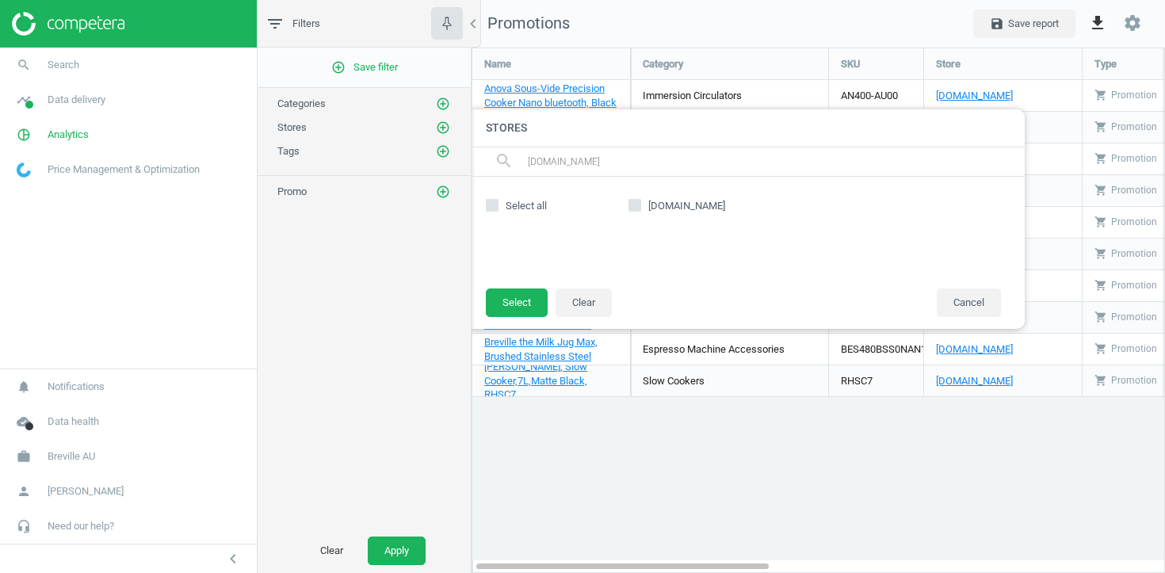
type input "[DOMAIN_NAME]"
click at [649, 202] on span "[DOMAIN_NAME]" at bounding box center [686, 206] width 83 height 14
click at [641, 202] on input "[DOMAIN_NAME]" at bounding box center [635, 205] width 10 height 10
checkbox input "true"
click at [536, 308] on button "Select" at bounding box center [517, 303] width 62 height 29
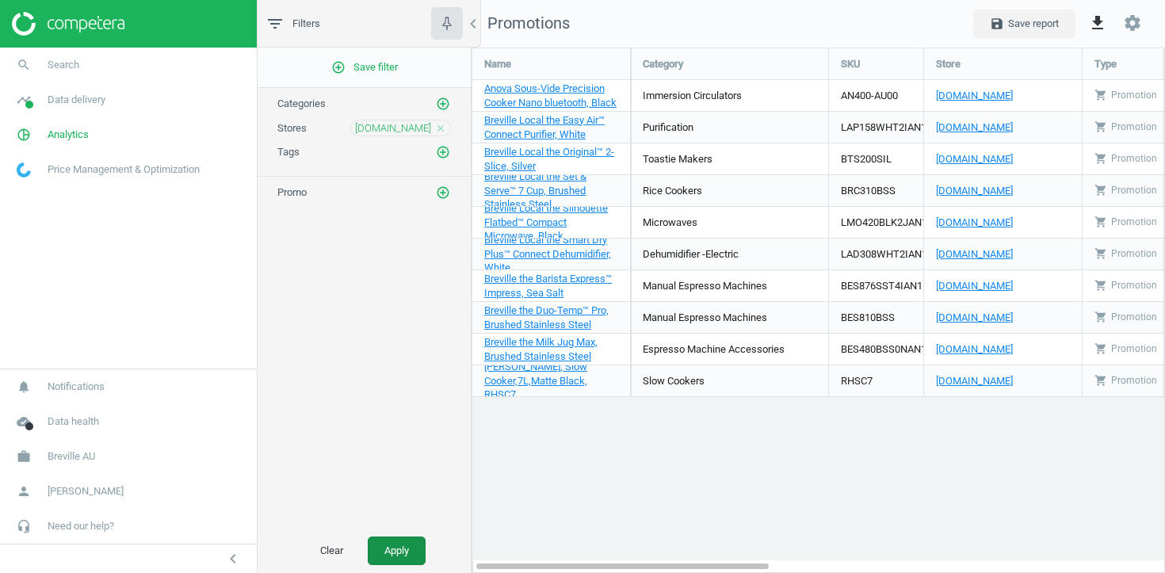
click at [390, 553] on button "Apply" at bounding box center [397, 551] width 58 height 29
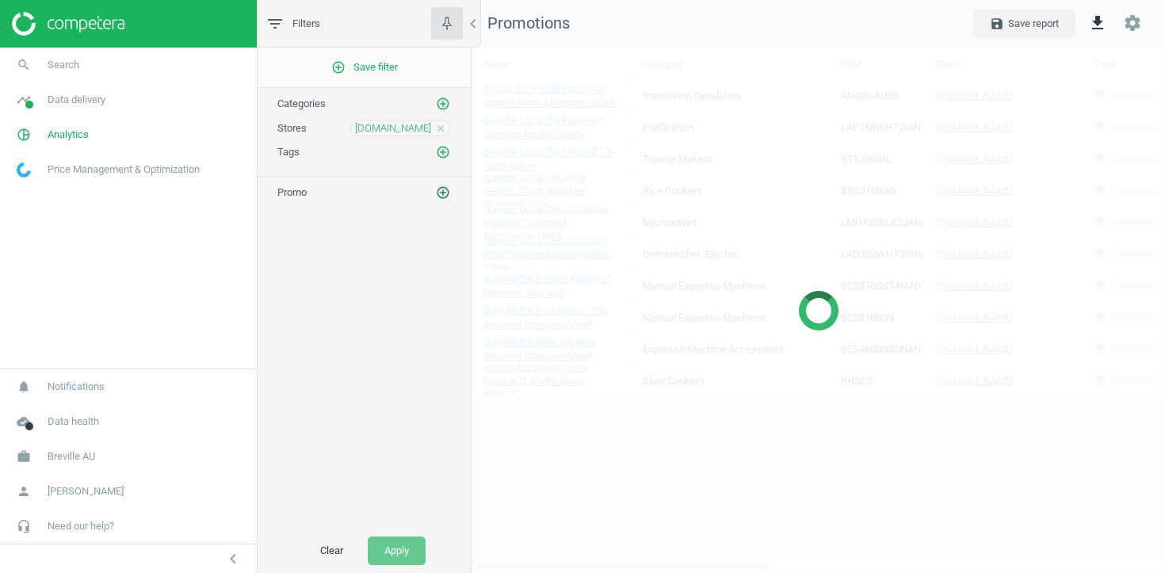
scroll to position [498, 694]
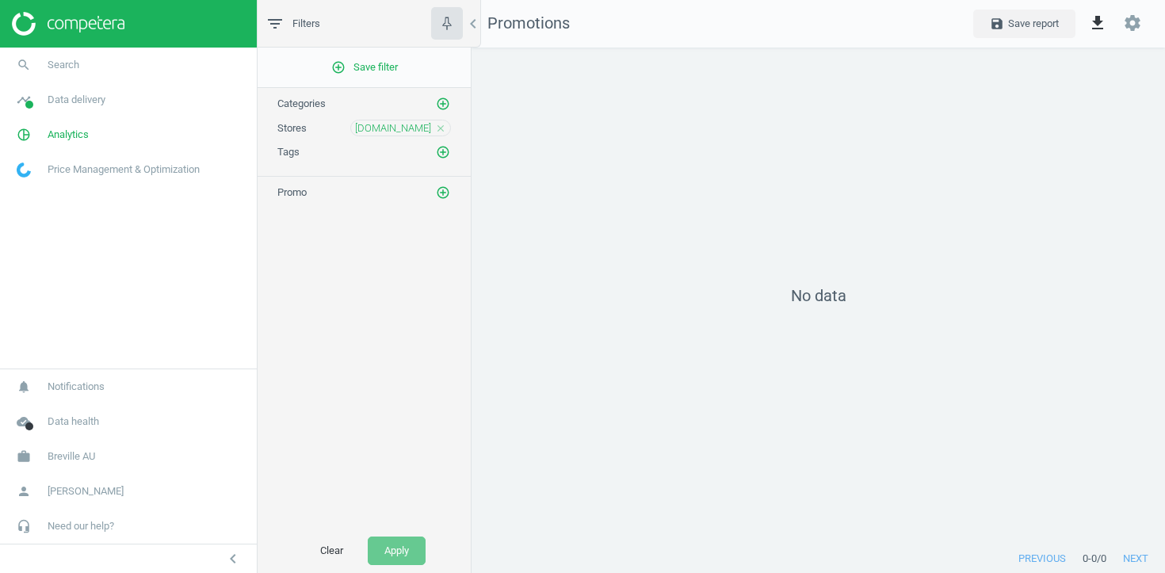
click at [444, 130] on icon "close" at bounding box center [440, 128] width 11 height 11
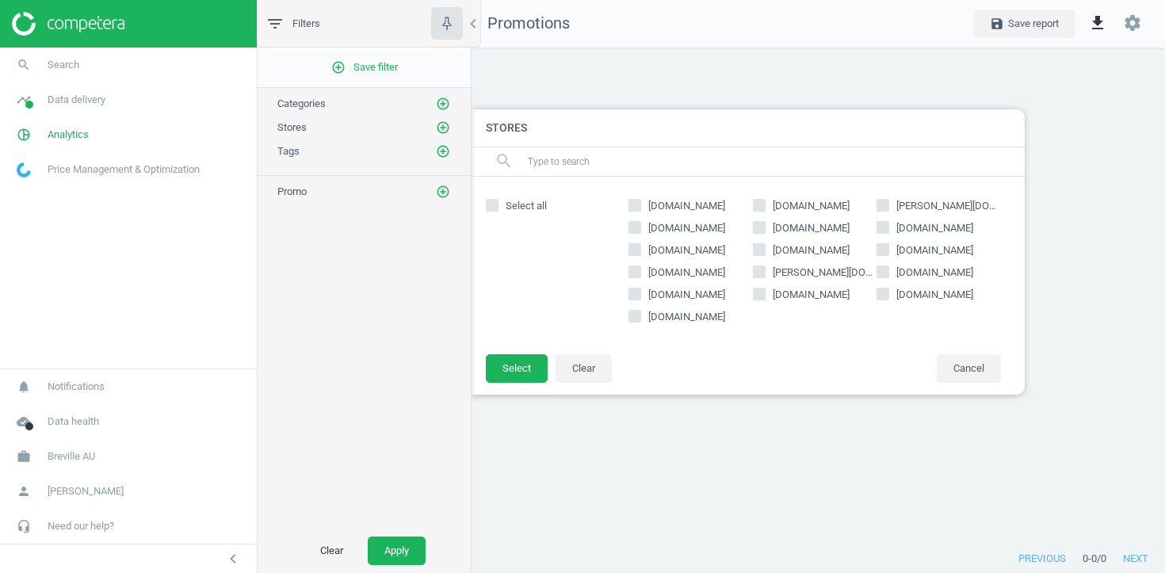
click at [783, 276] on span "[PERSON_NAME][DOMAIN_NAME]" at bounding box center [824, 273] width 108 height 14
click at [764, 276] on input "[PERSON_NAME][DOMAIN_NAME]" at bounding box center [759, 271] width 10 height 10
checkbox input "true"
click at [523, 366] on button "Select" at bounding box center [517, 368] width 62 height 29
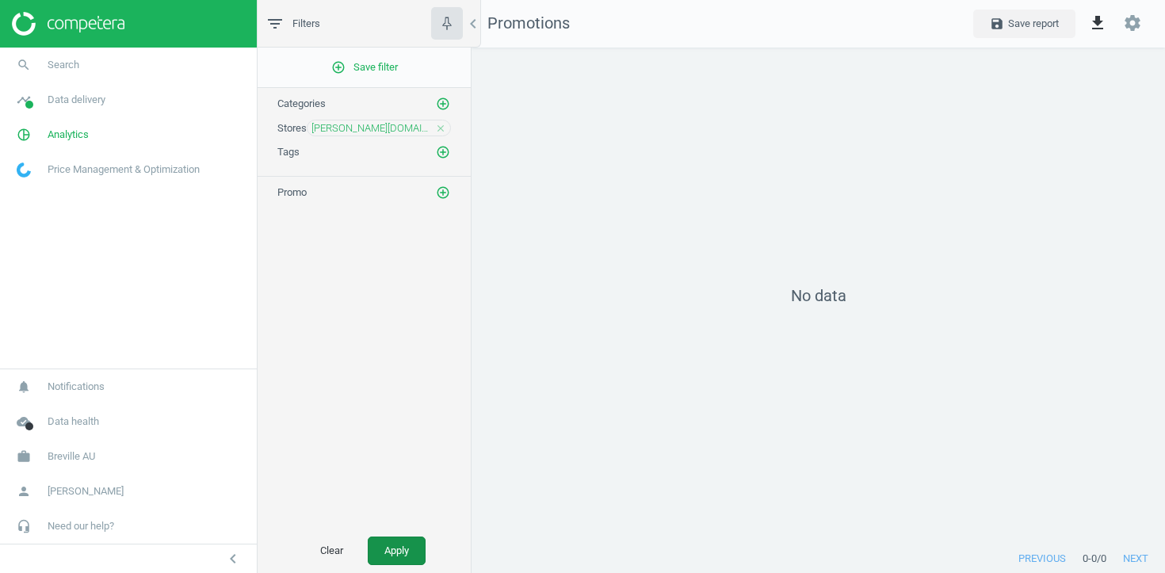
click at [410, 561] on button "Apply" at bounding box center [397, 551] width 58 height 29
